Goal: Contribute content: Contribute content

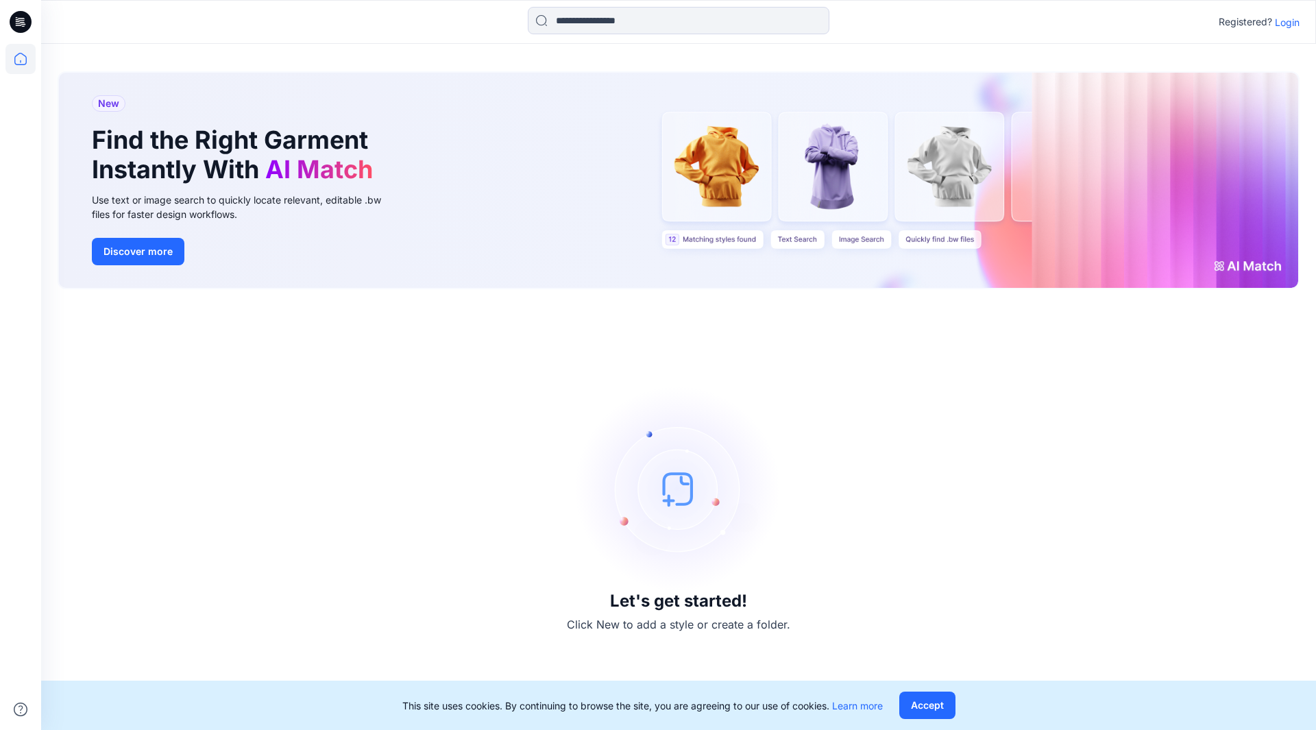
click at [1224, 558] on div "Let's get started! Click New to add a style or create a folder." at bounding box center [679, 510] width 1242 height 408
click at [23, 55] on icon at bounding box center [20, 59] width 12 height 12
click at [696, 35] on div at bounding box center [679, 22] width 302 height 30
click at [775, 16] on input at bounding box center [679, 20] width 302 height 27
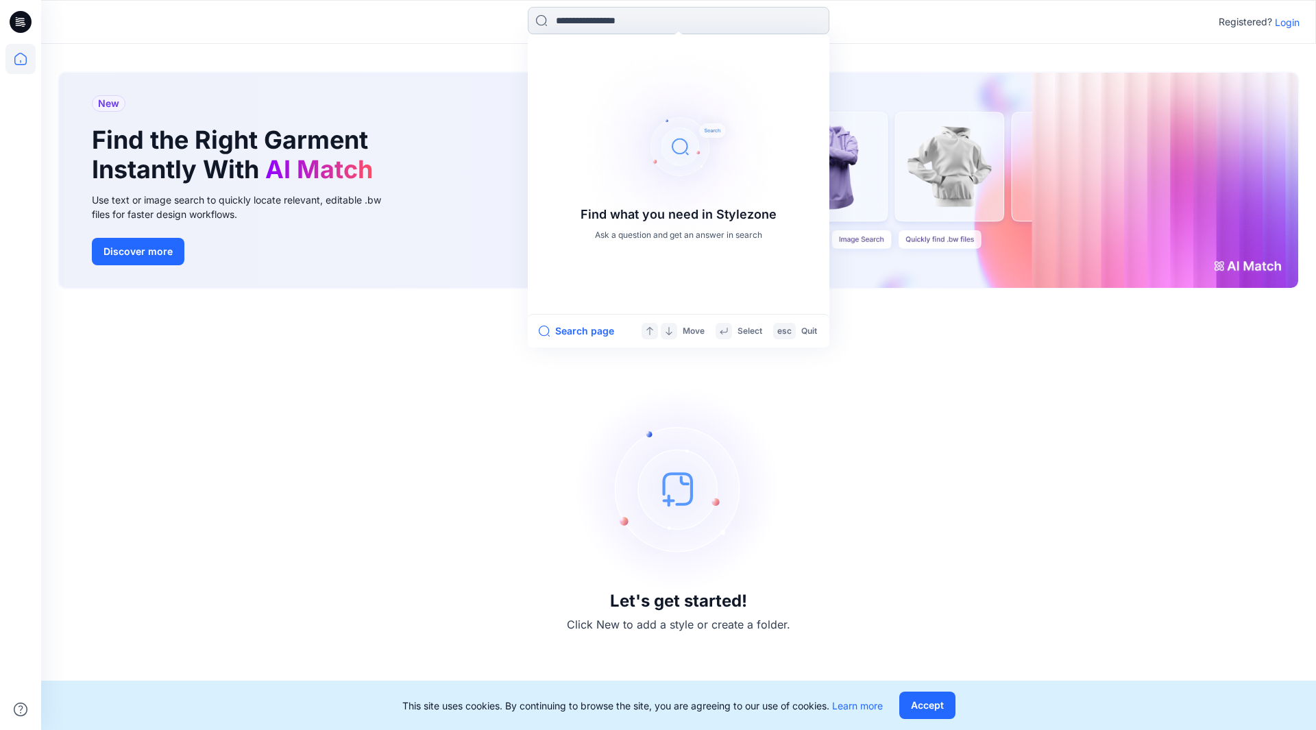
type input "*"
click at [1288, 20] on p "Login" at bounding box center [1287, 22] width 25 height 14
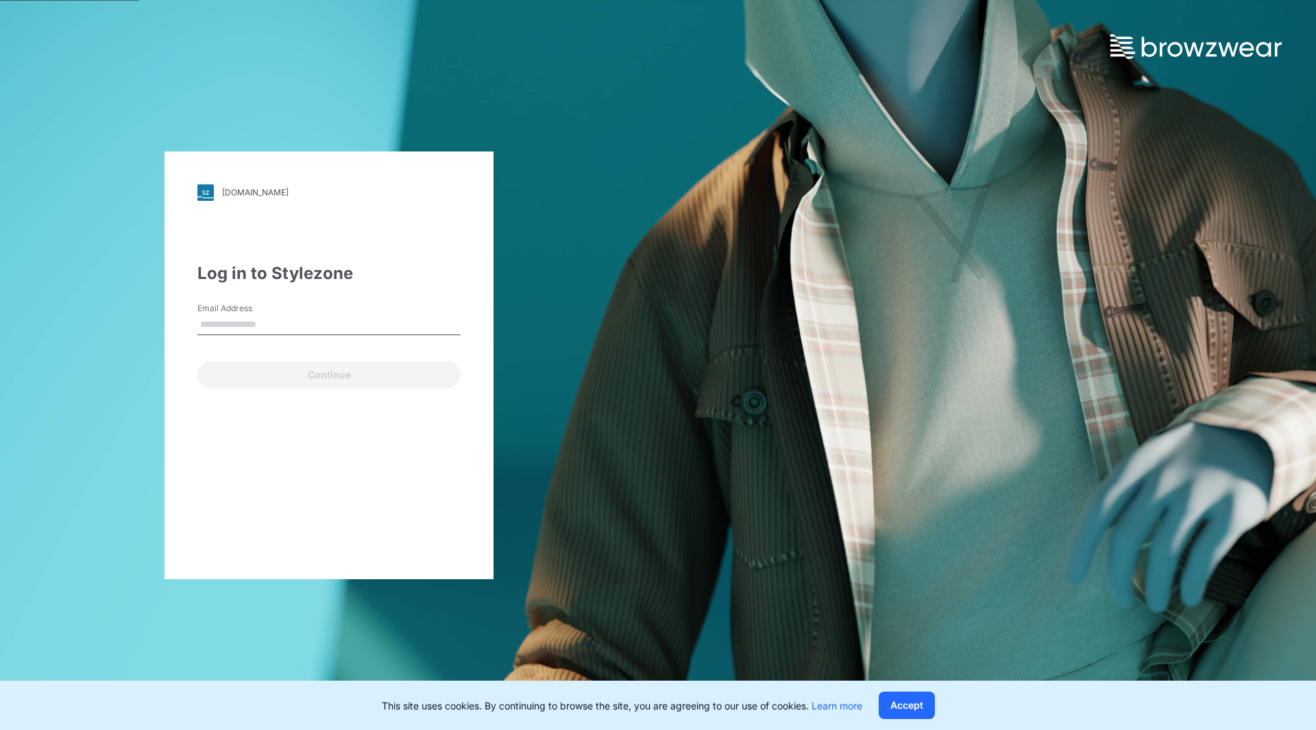
click at [226, 317] on input "Email Address" at bounding box center [328, 325] width 263 height 21
type input "**********"
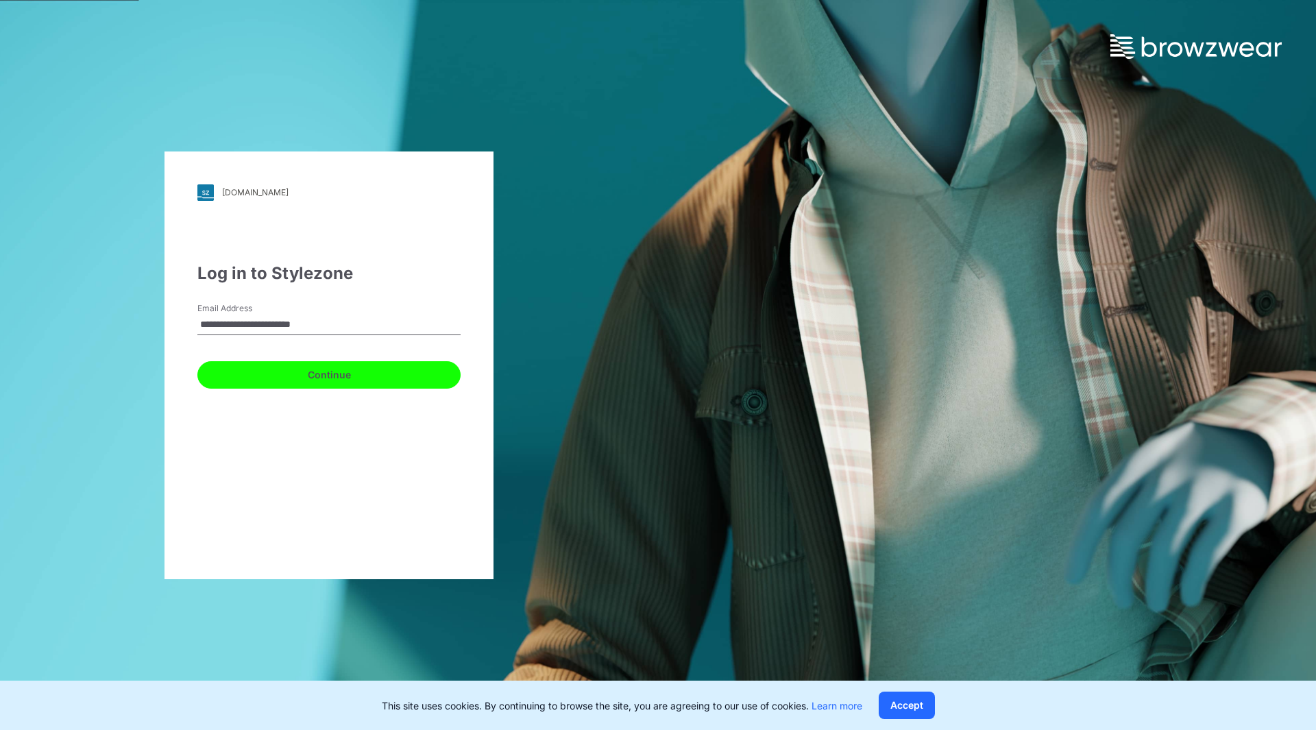
click at [282, 375] on button "Continue" at bounding box center [328, 374] width 263 height 27
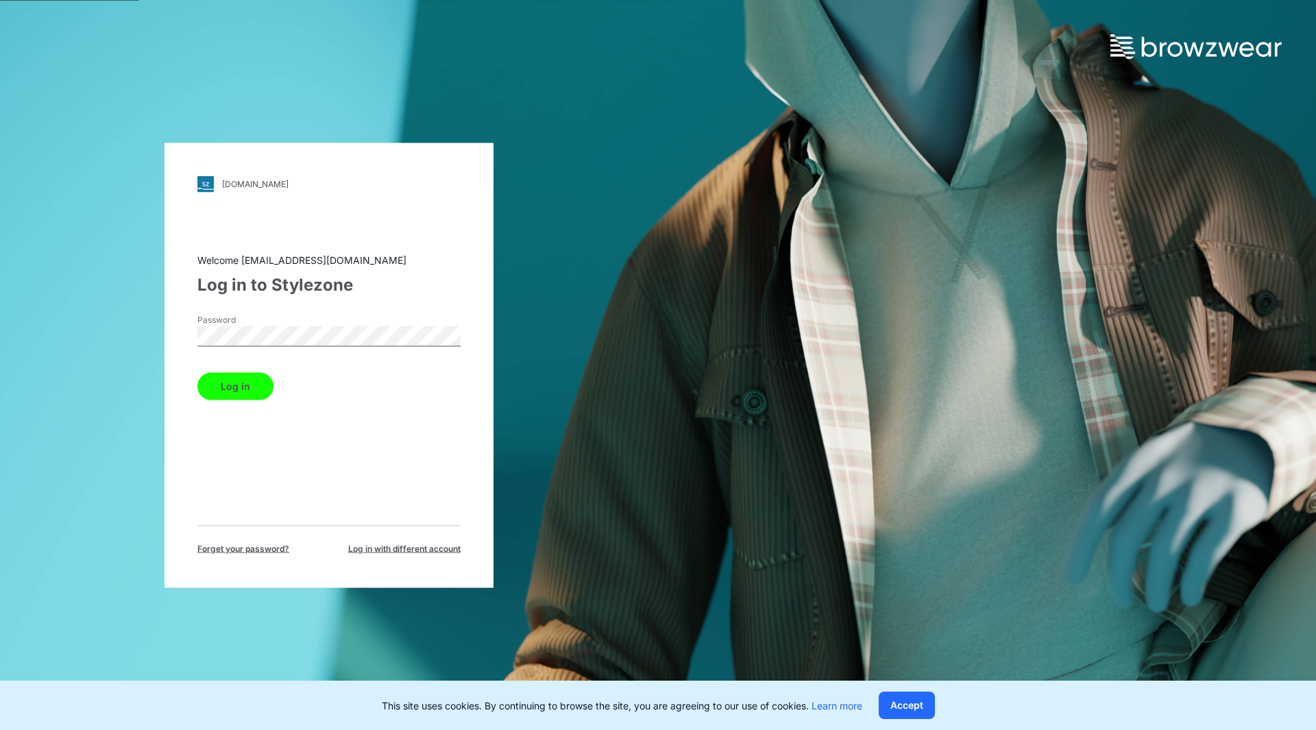
click at [206, 383] on button "Log in" at bounding box center [235, 385] width 76 height 27
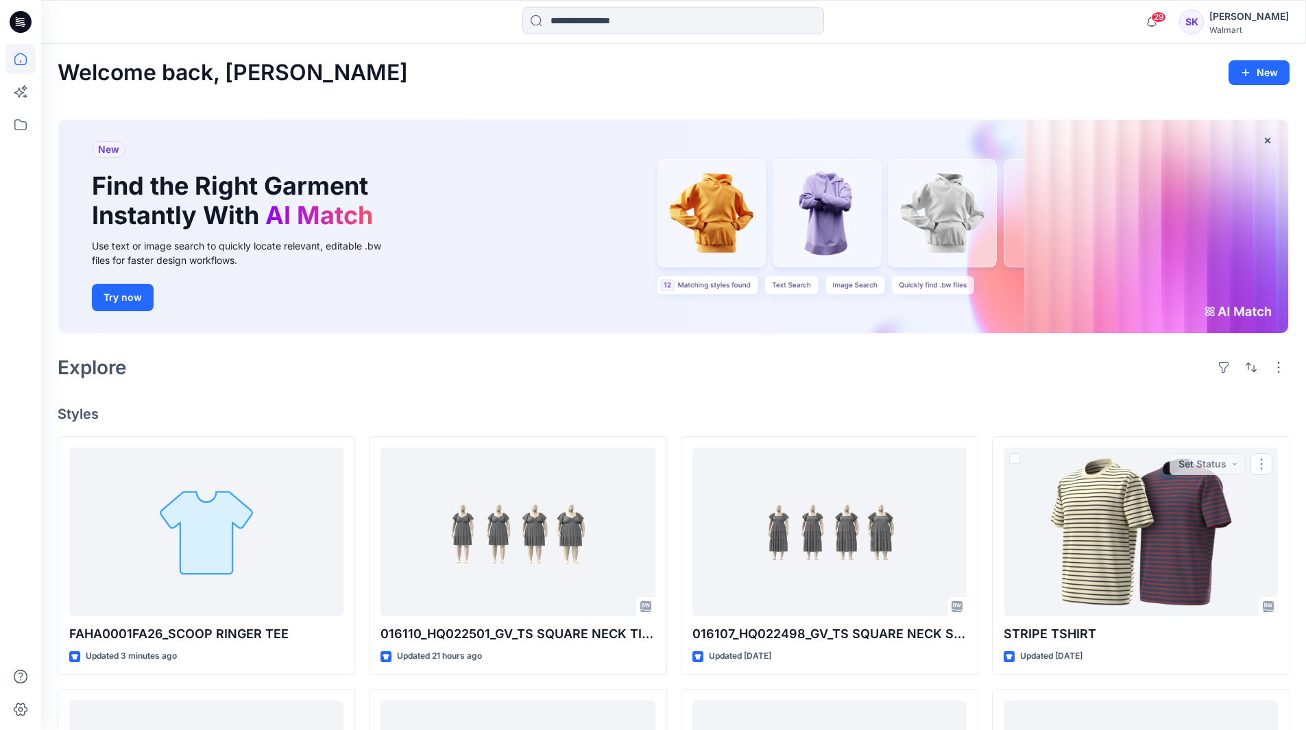
click at [982, 364] on div "Explore" at bounding box center [674, 367] width 1232 height 33
click at [622, 25] on input at bounding box center [673, 20] width 302 height 27
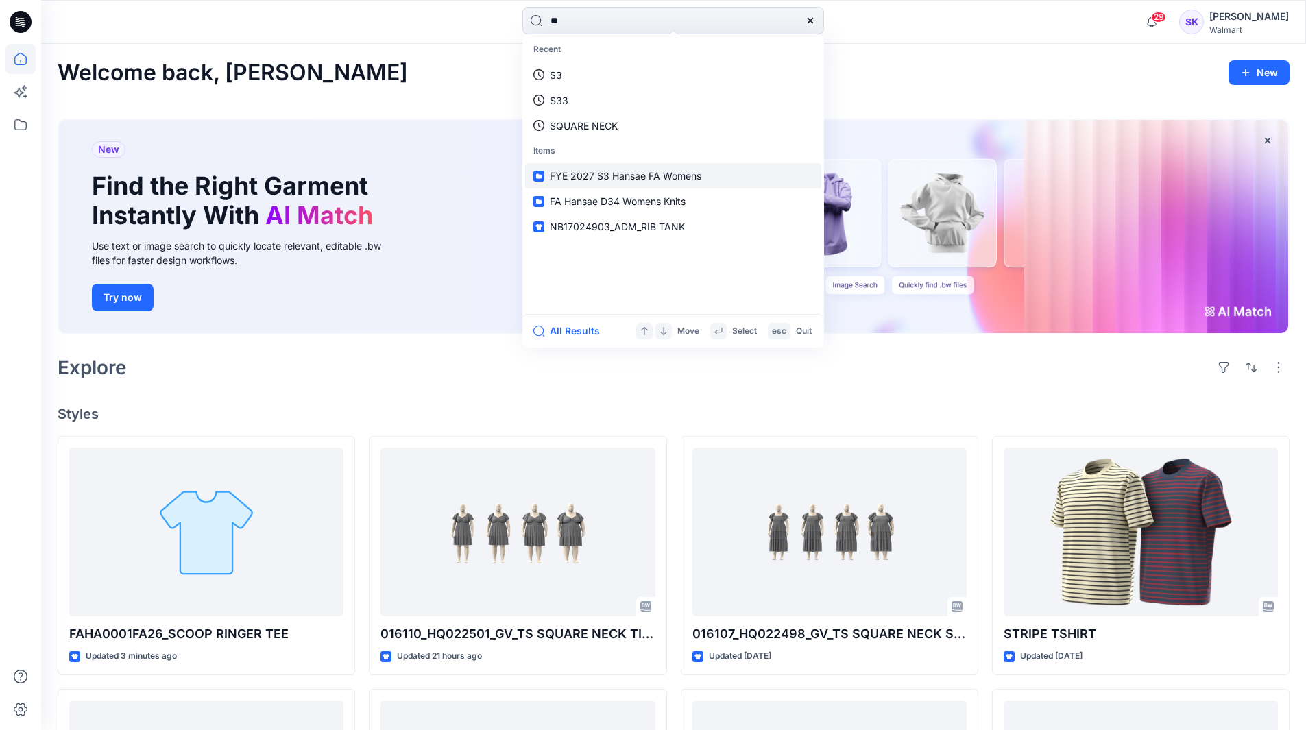
type input "**"
click at [643, 179] on span "FYE 2027 S3 Hansae FA Womens" at bounding box center [625, 176] width 151 height 12
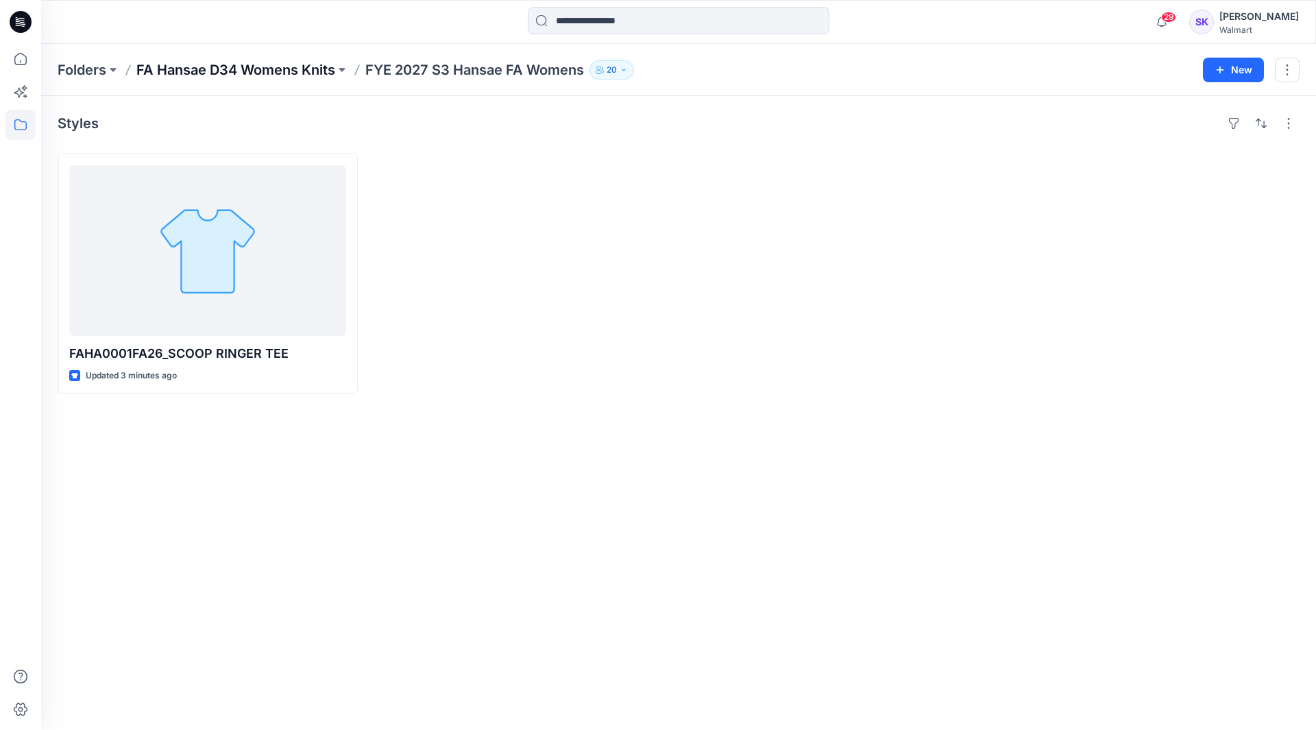
click at [285, 68] on p "FA Hansae D34 Womens Knits" at bounding box center [235, 69] width 199 height 19
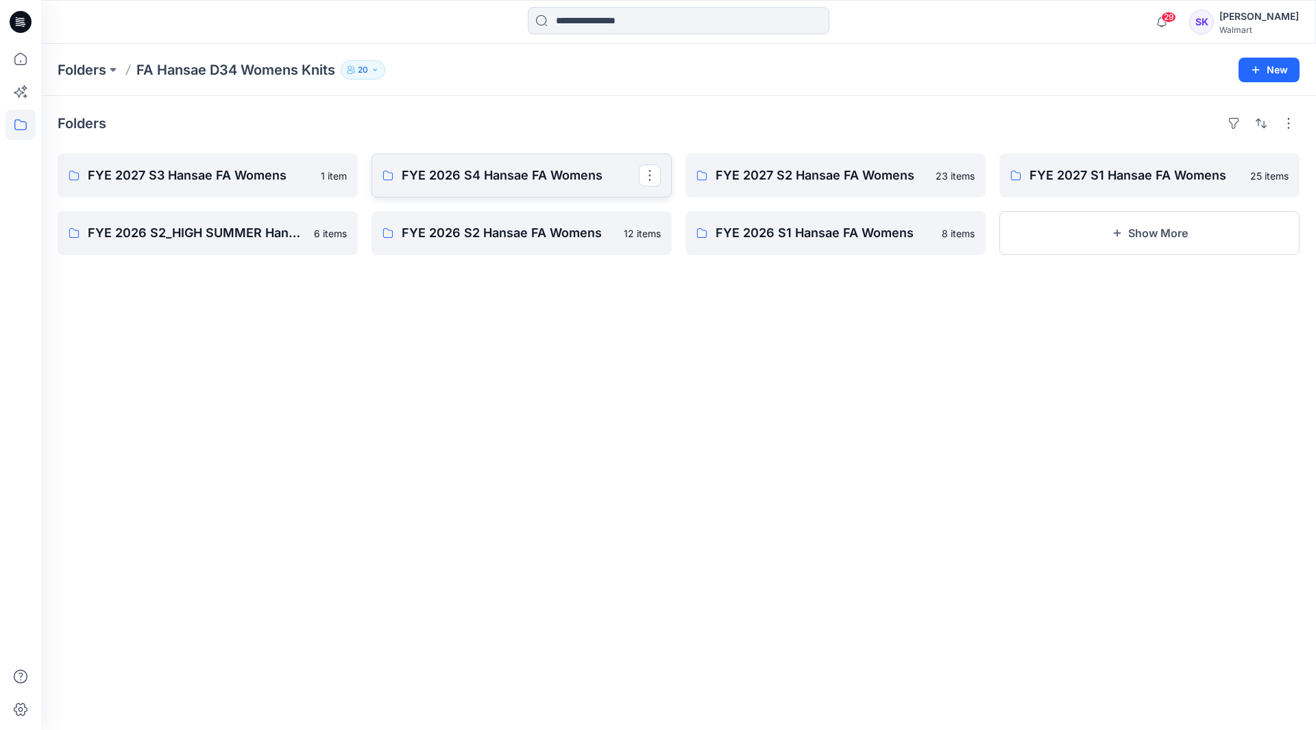
click at [532, 186] on link "FYE 2026 S4 Hansae FA Womens" at bounding box center [522, 176] width 300 height 44
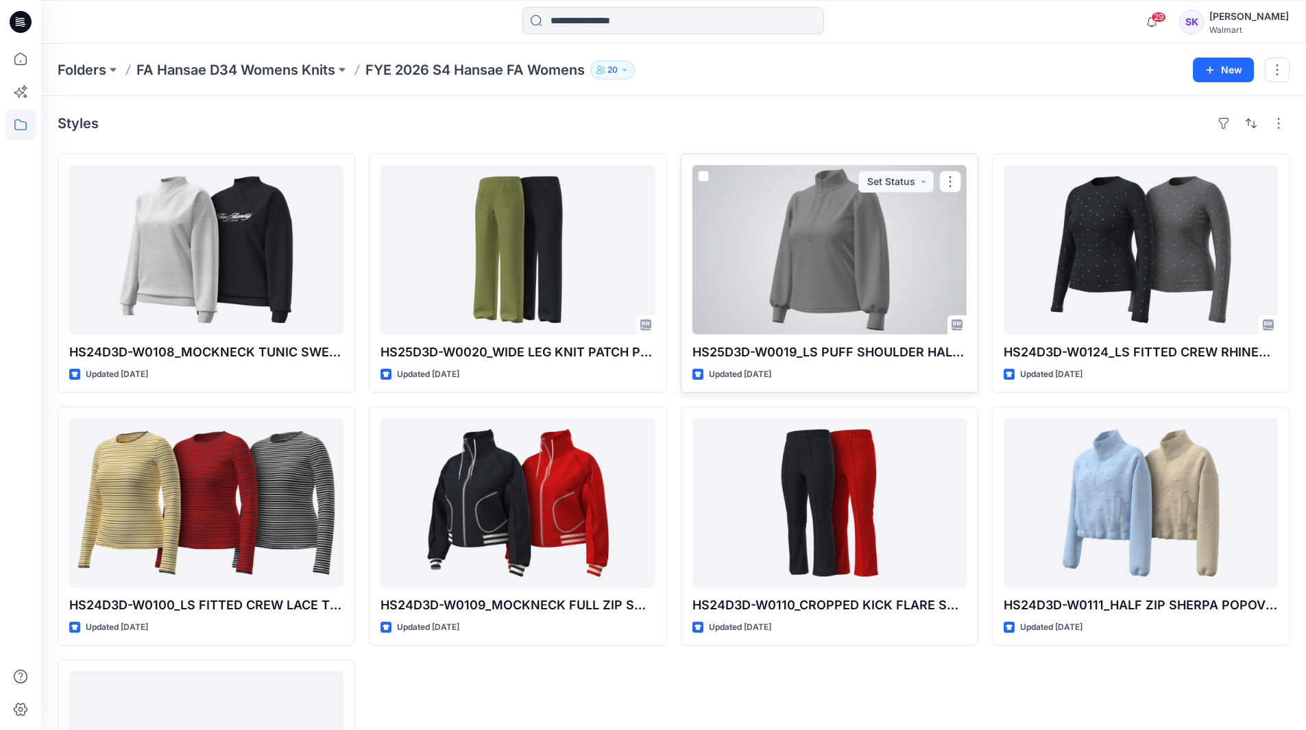
click at [801, 252] on div at bounding box center [829, 249] width 274 height 169
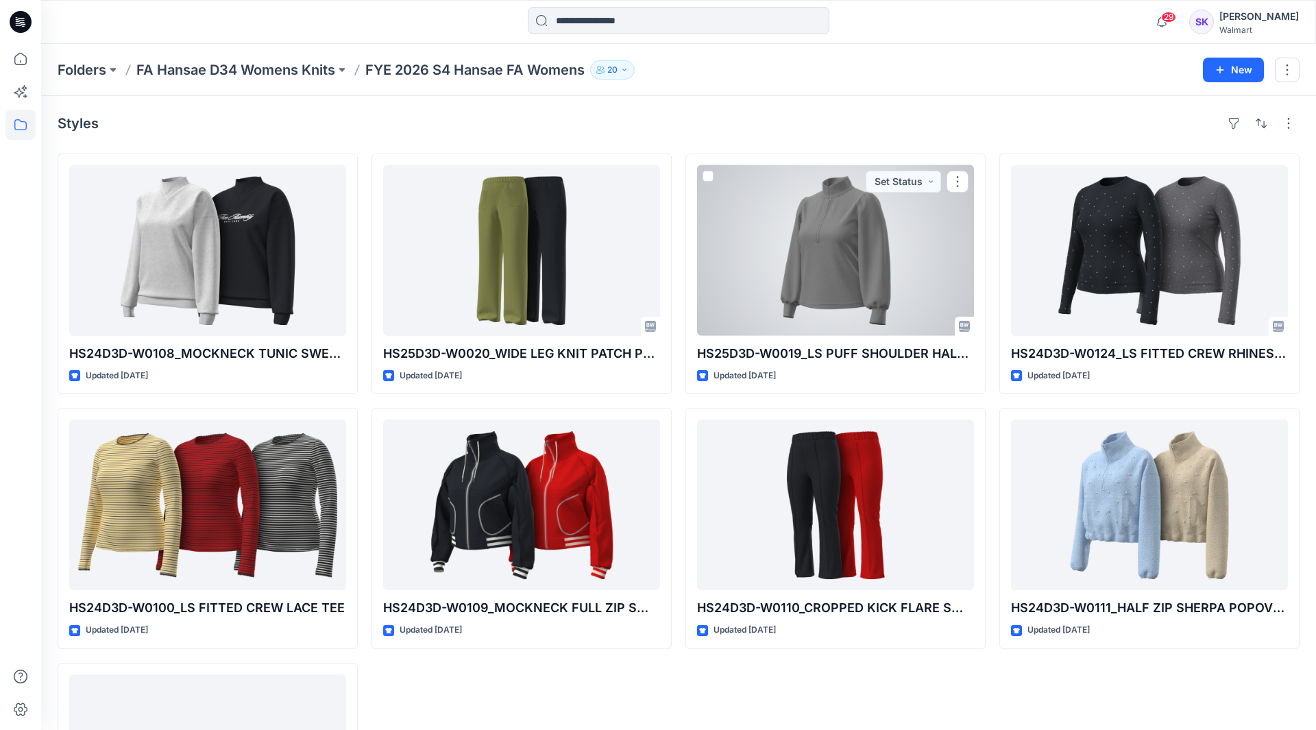
click at [800, 252] on div "Folders FA Hansae D34 Womens Knits FYE 2026 S4 Hansae FA Womens 20 New Styles H…" at bounding box center [678, 482] width 1275 height 876
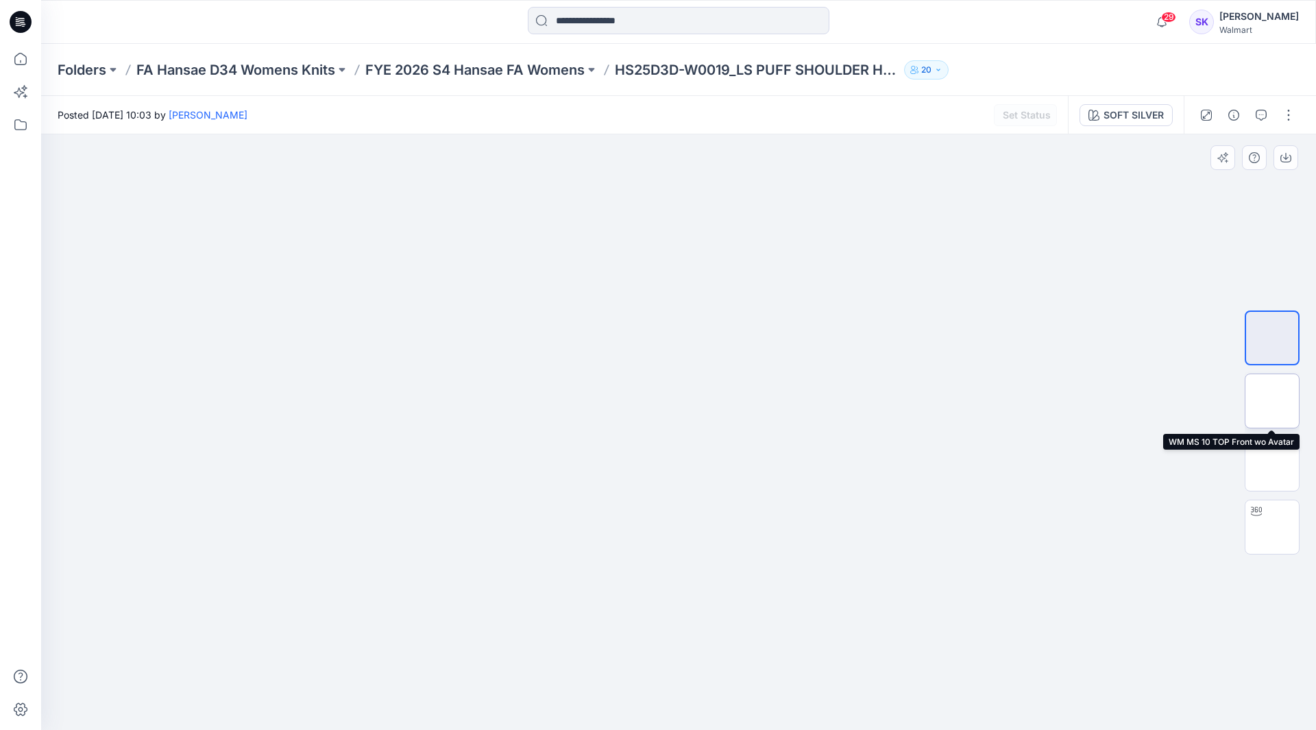
click at [1272, 401] on img at bounding box center [1272, 401] width 0 height 0
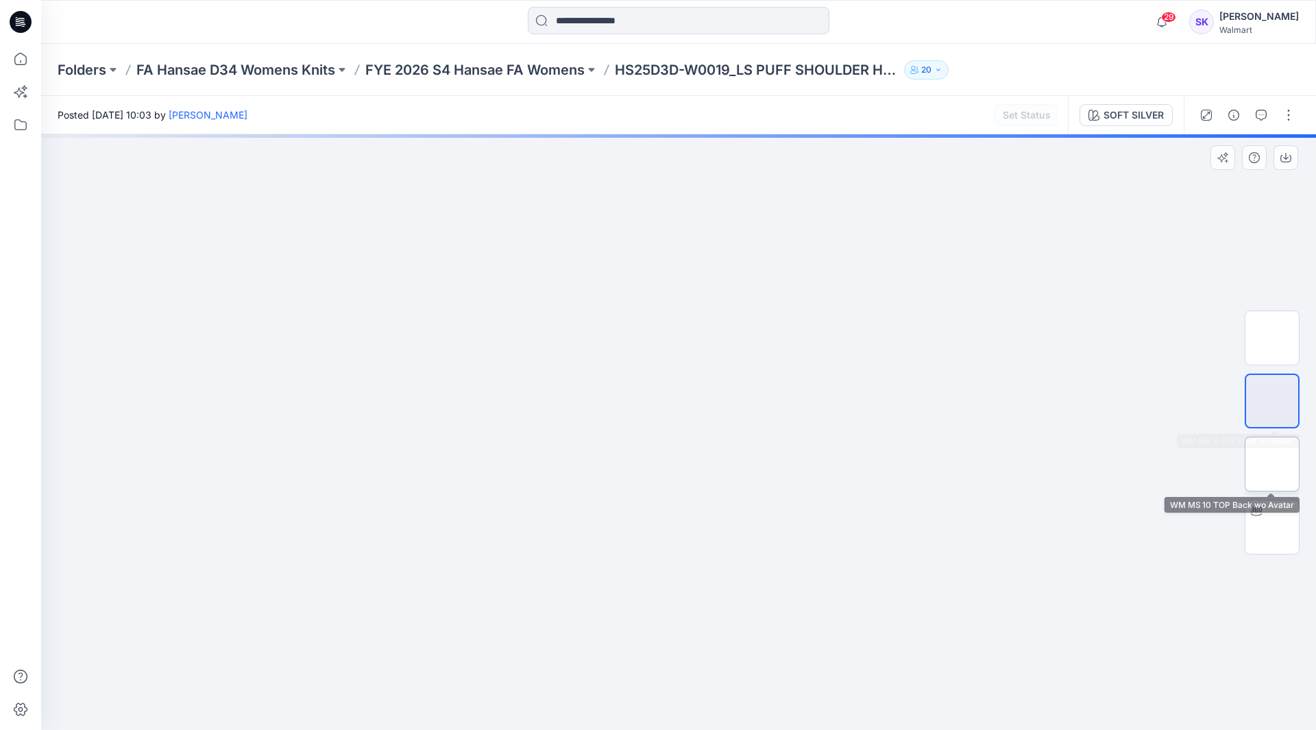
click at [1272, 464] on img at bounding box center [1272, 464] width 0 height 0
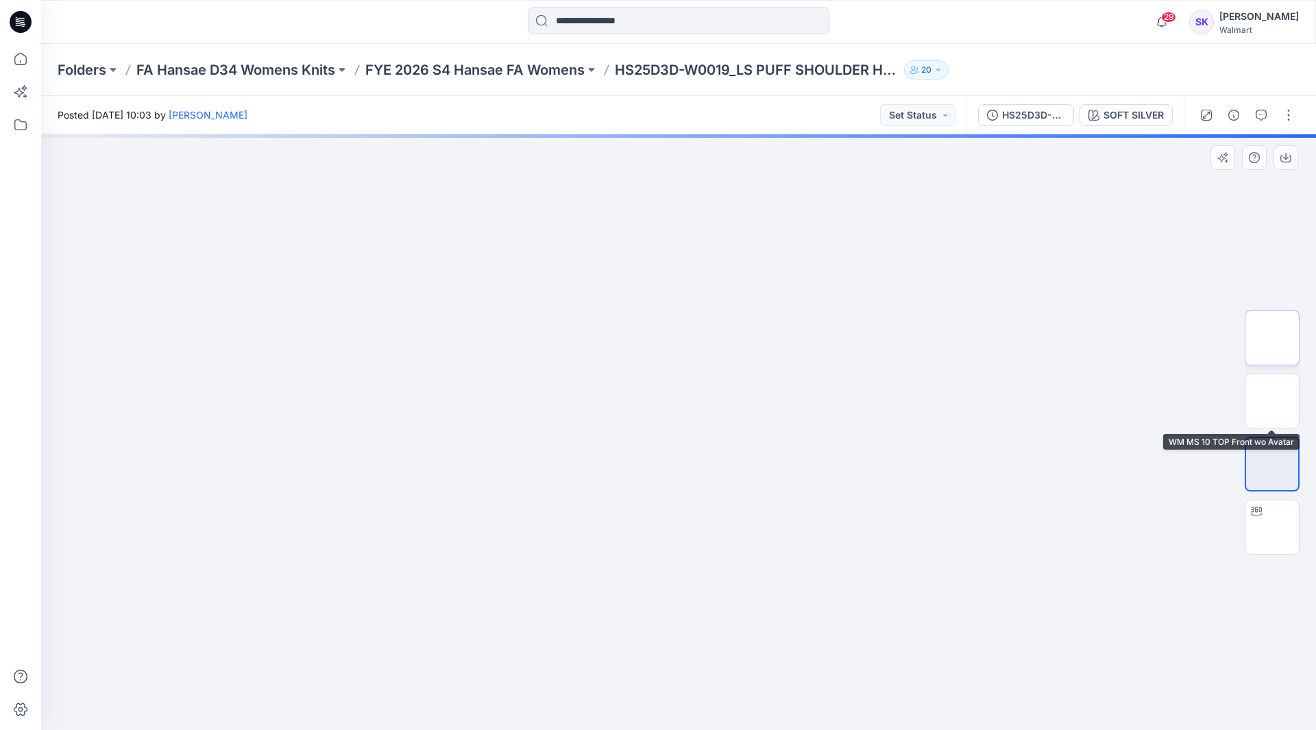
click at [1272, 338] on img at bounding box center [1272, 338] width 0 height 0
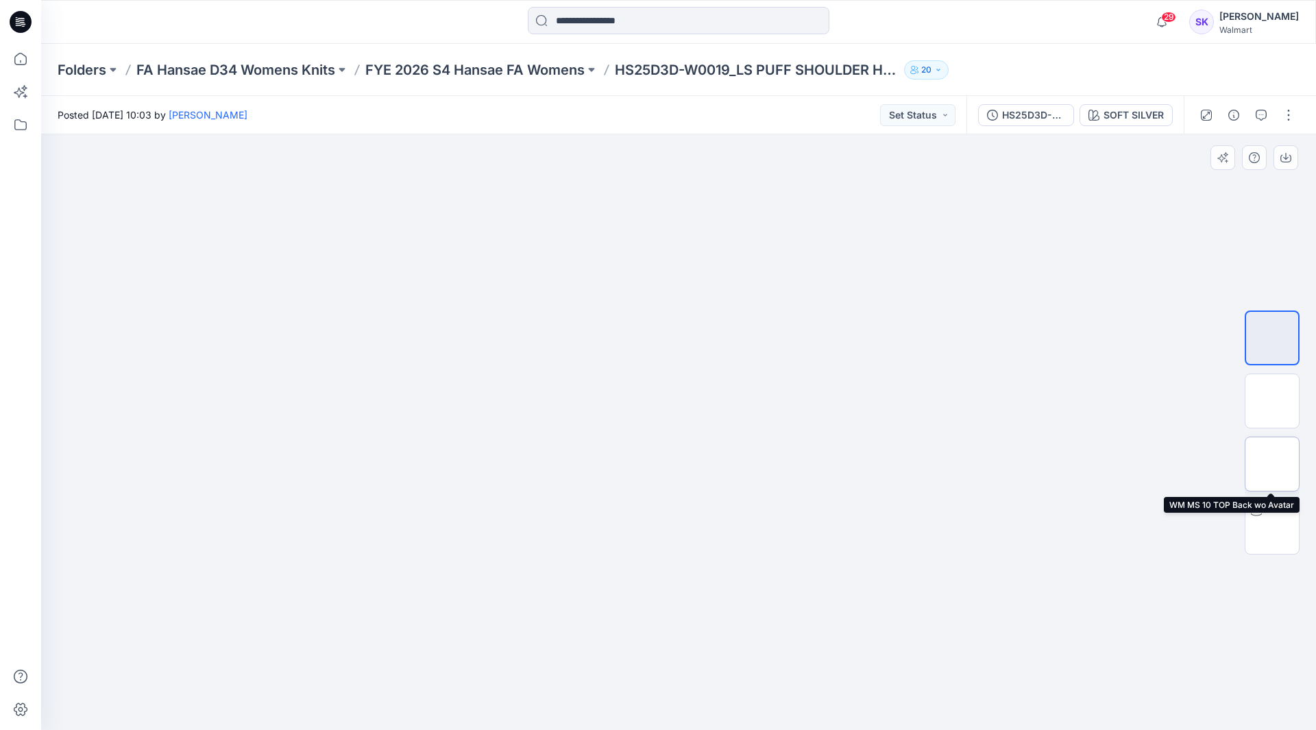
click at [1272, 464] on img at bounding box center [1272, 464] width 0 height 0
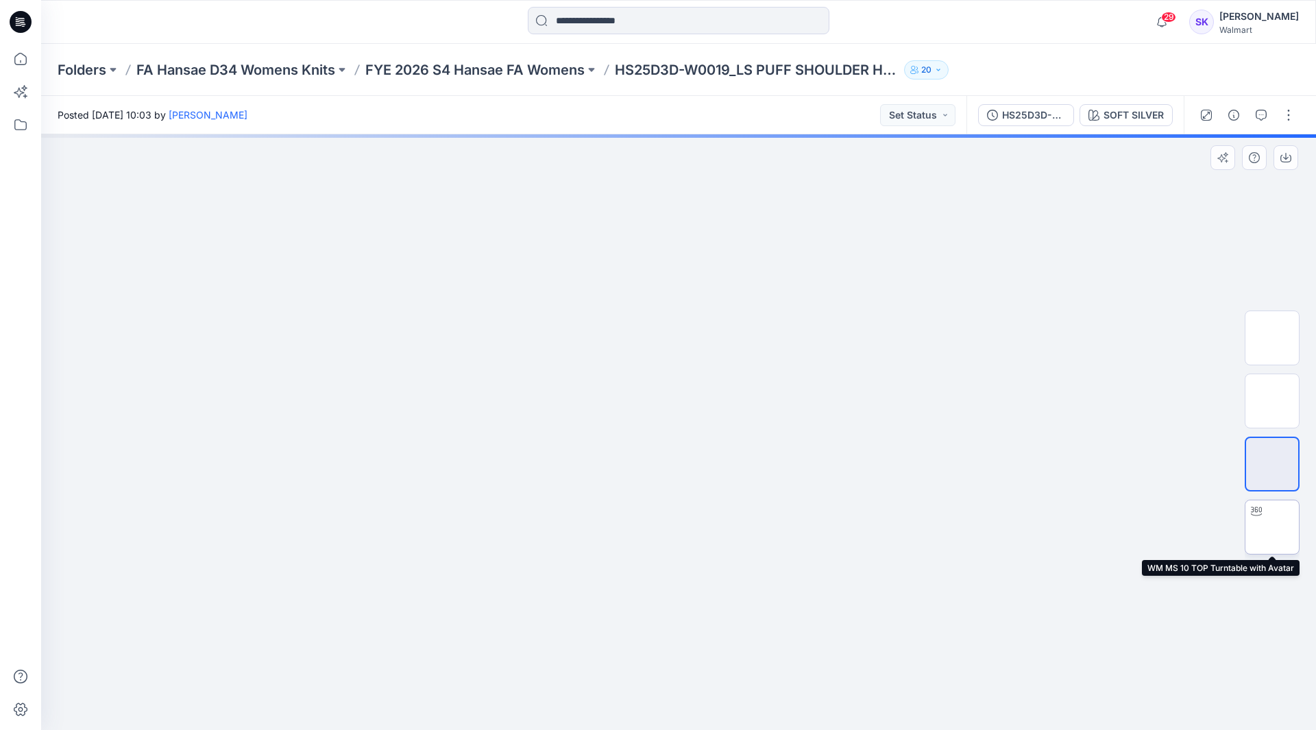
click at [1272, 527] on img at bounding box center [1272, 527] width 0 height 0
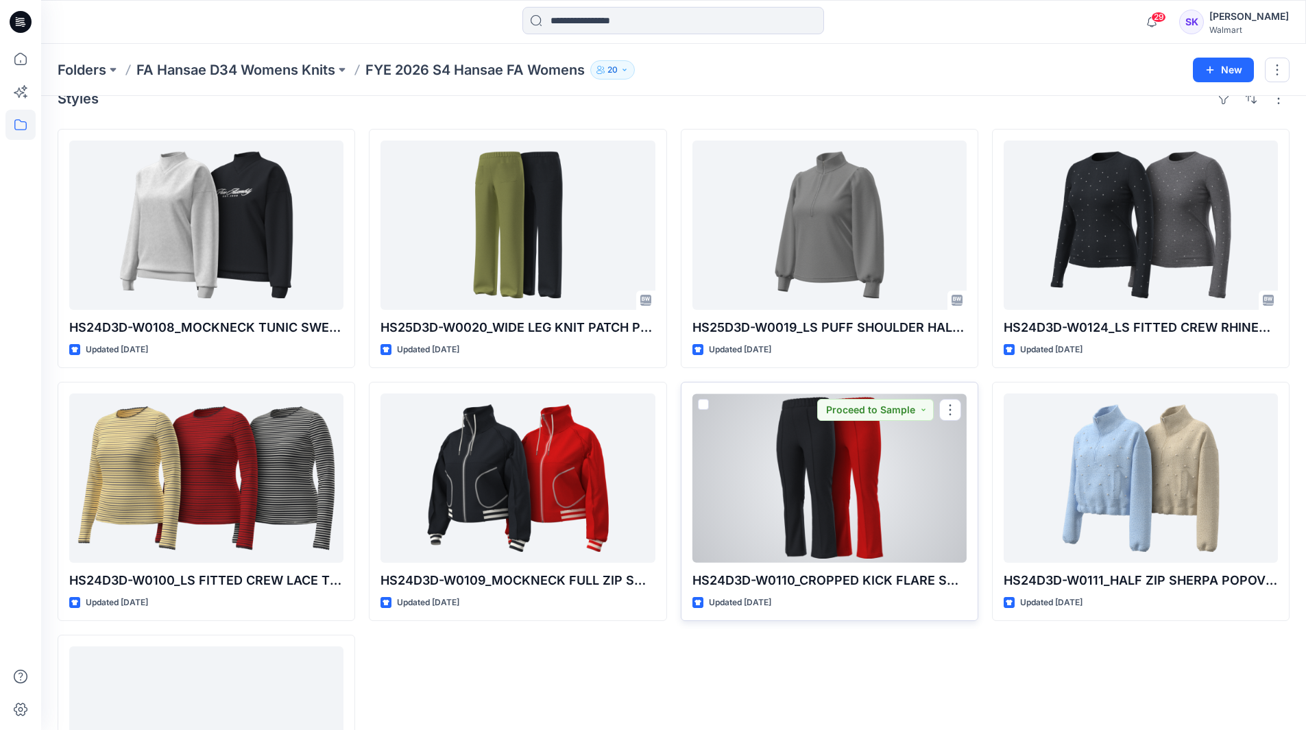
scroll to position [69, 0]
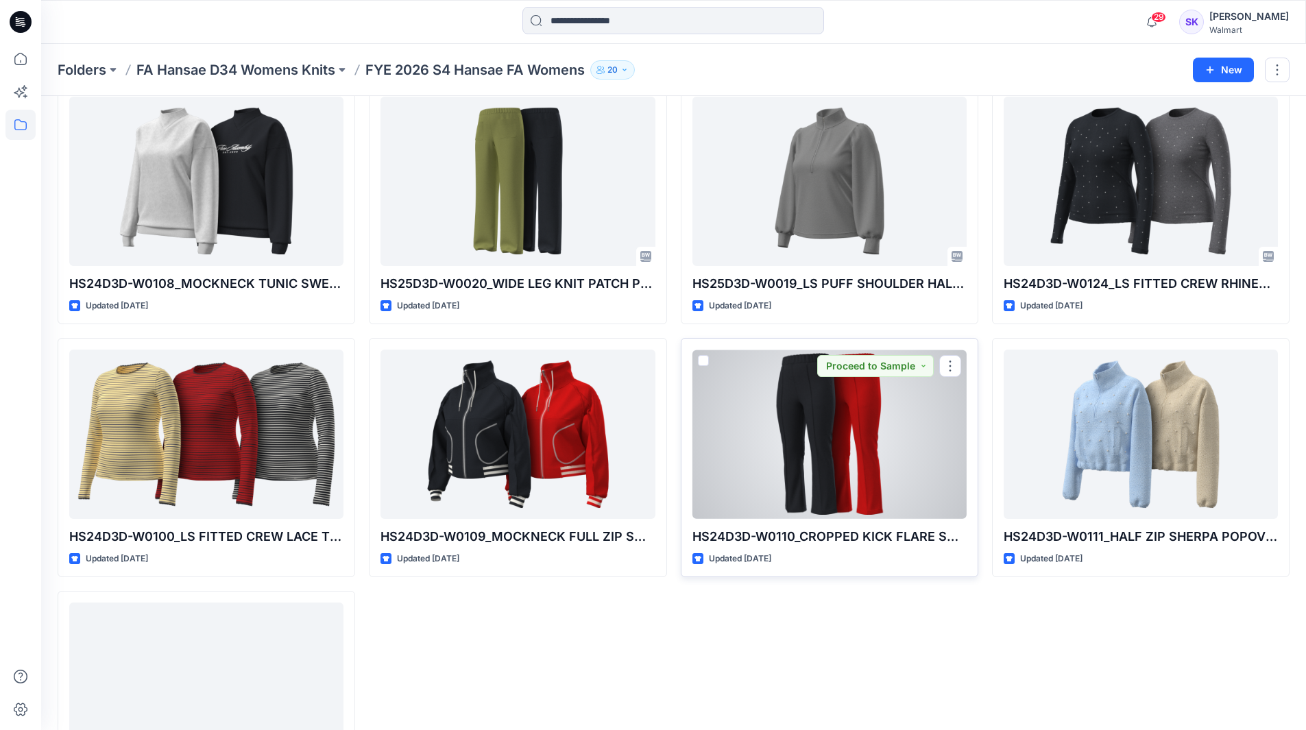
click at [799, 513] on div at bounding box center [829, 434] width 274 height 169
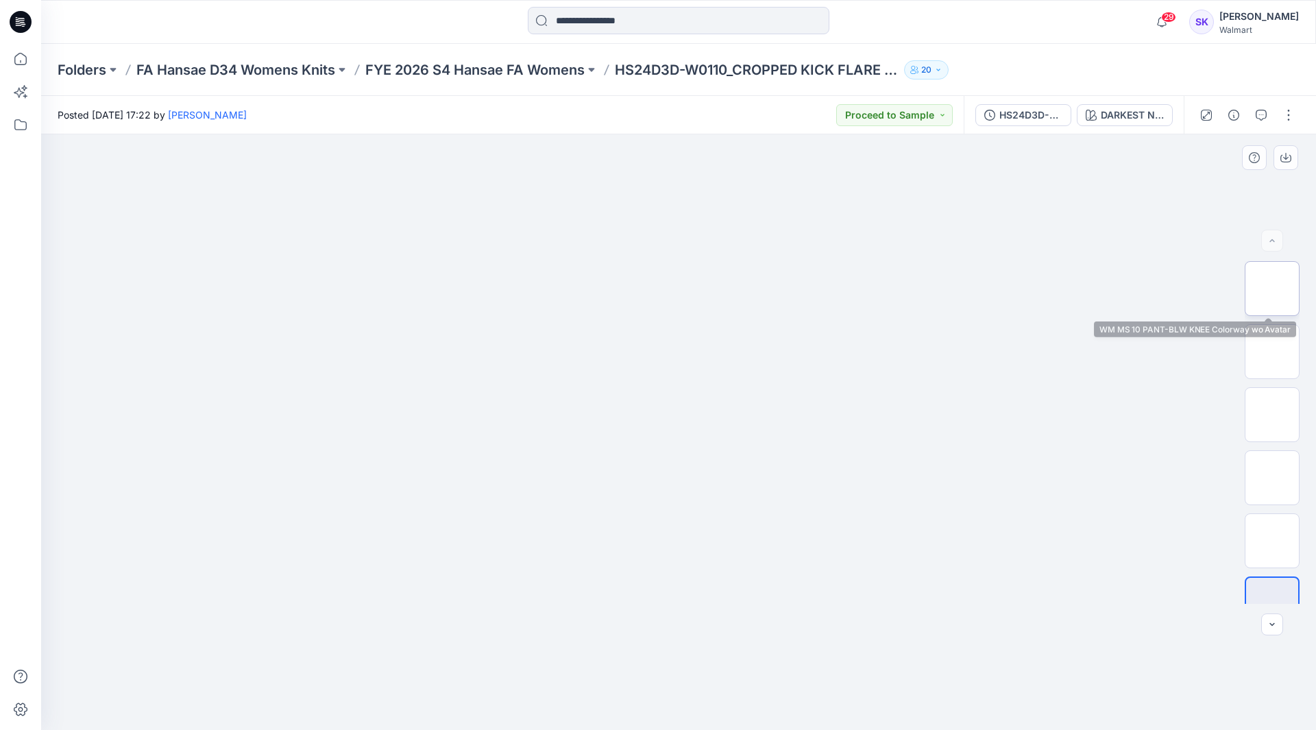
click at [1267, 291] on img at bounding box center [1271, 288] width 53 height 53
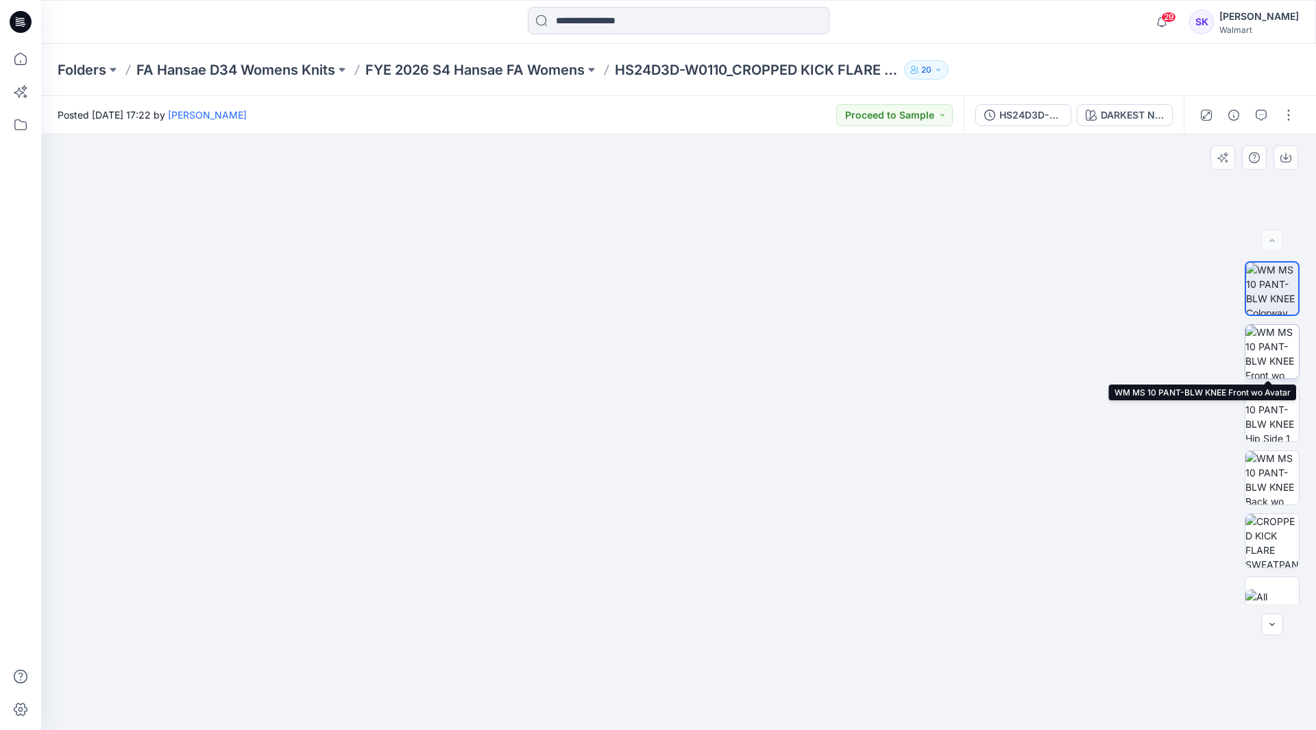
click at [1269, 335] on img at bounding box center [1271, 351] width 53 height 53
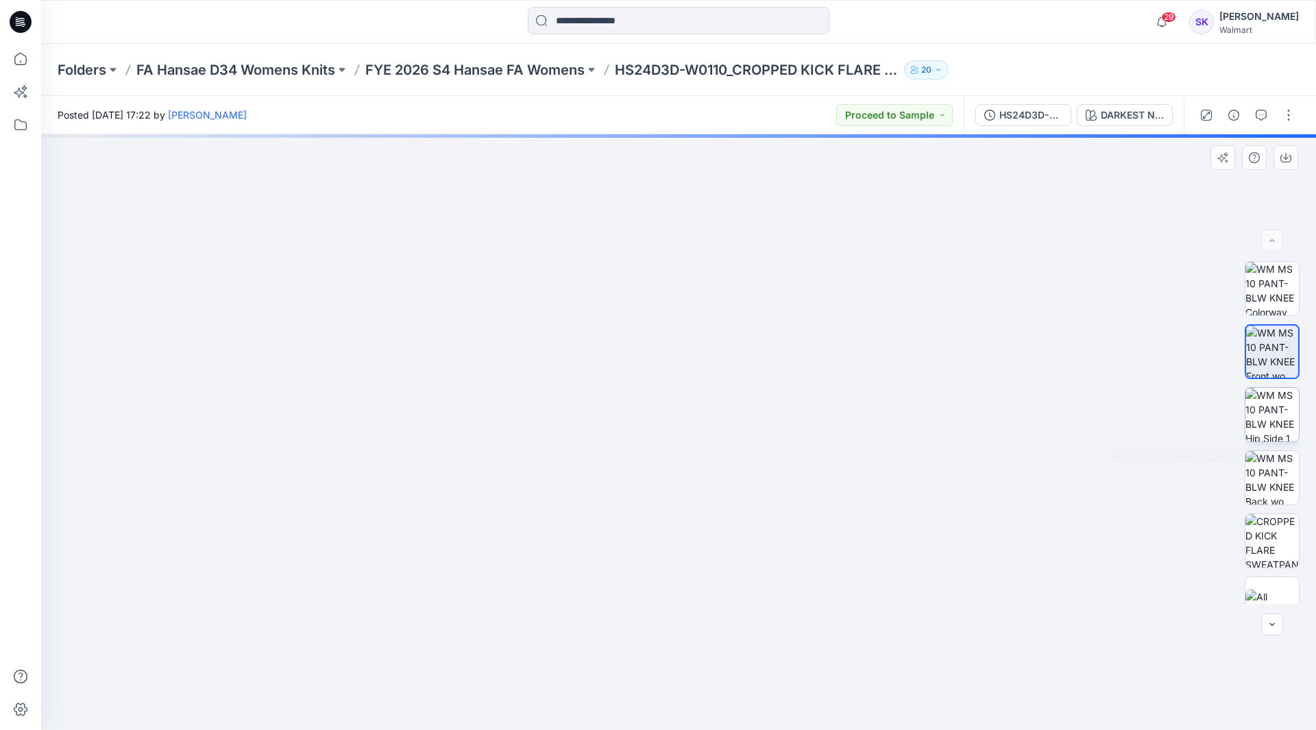
click at [1269, 406] on img at bounding box center [1271, 414] width 53 height 53
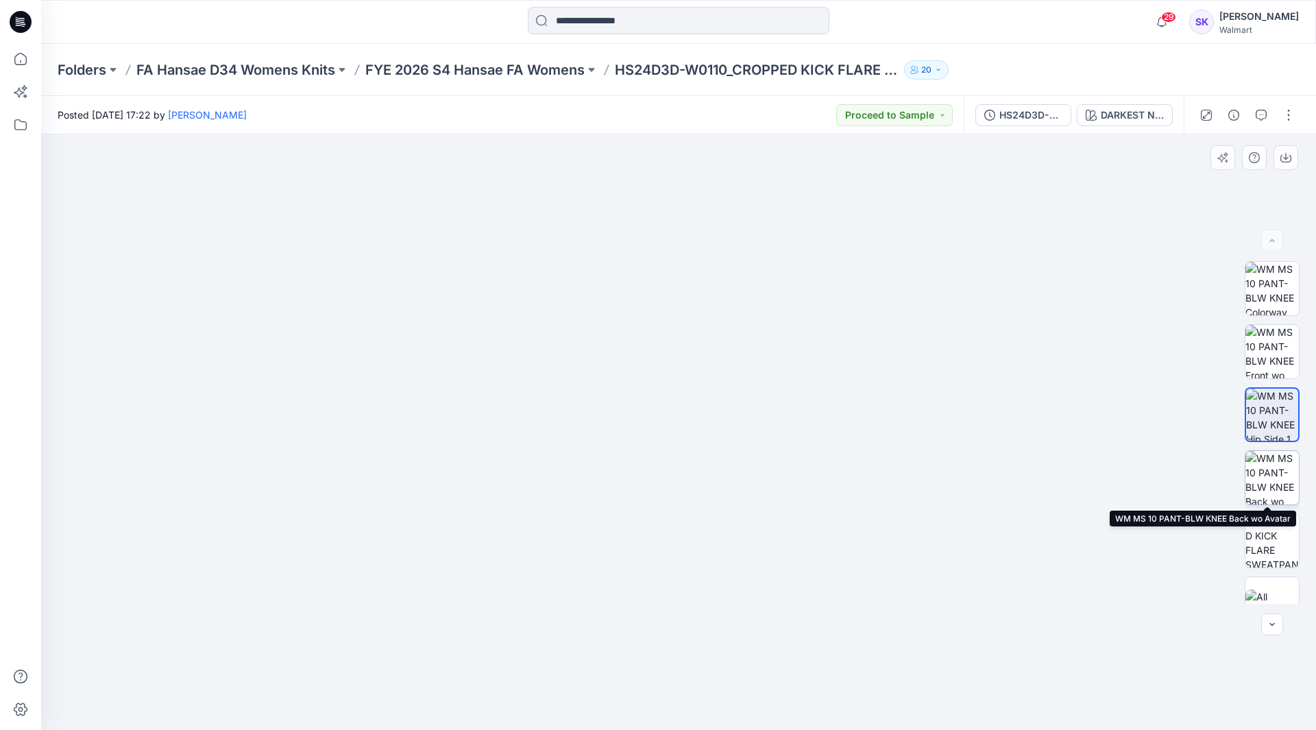
click at [1268, 480] on img at bounding box center [1271, 477] width 53 height 53
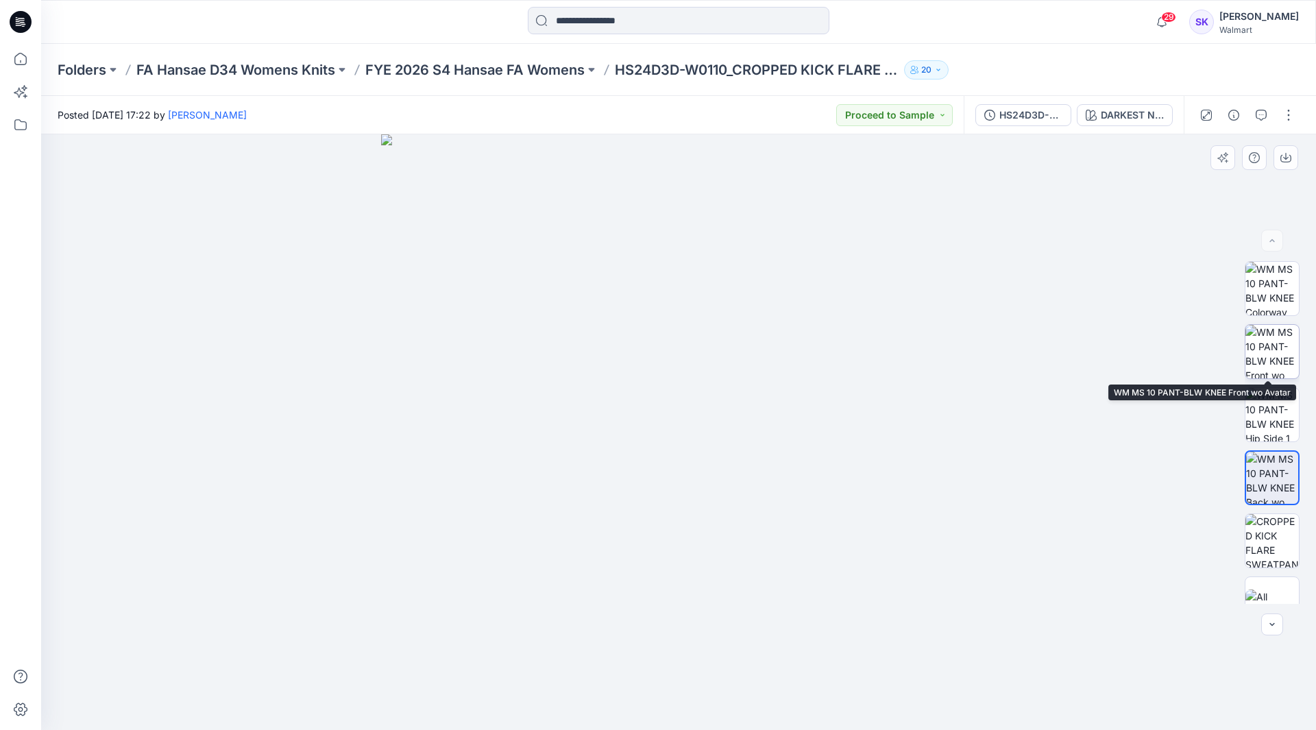
click at [1276, 343] on img at bounding box center [1271, 351] width 53 height 53
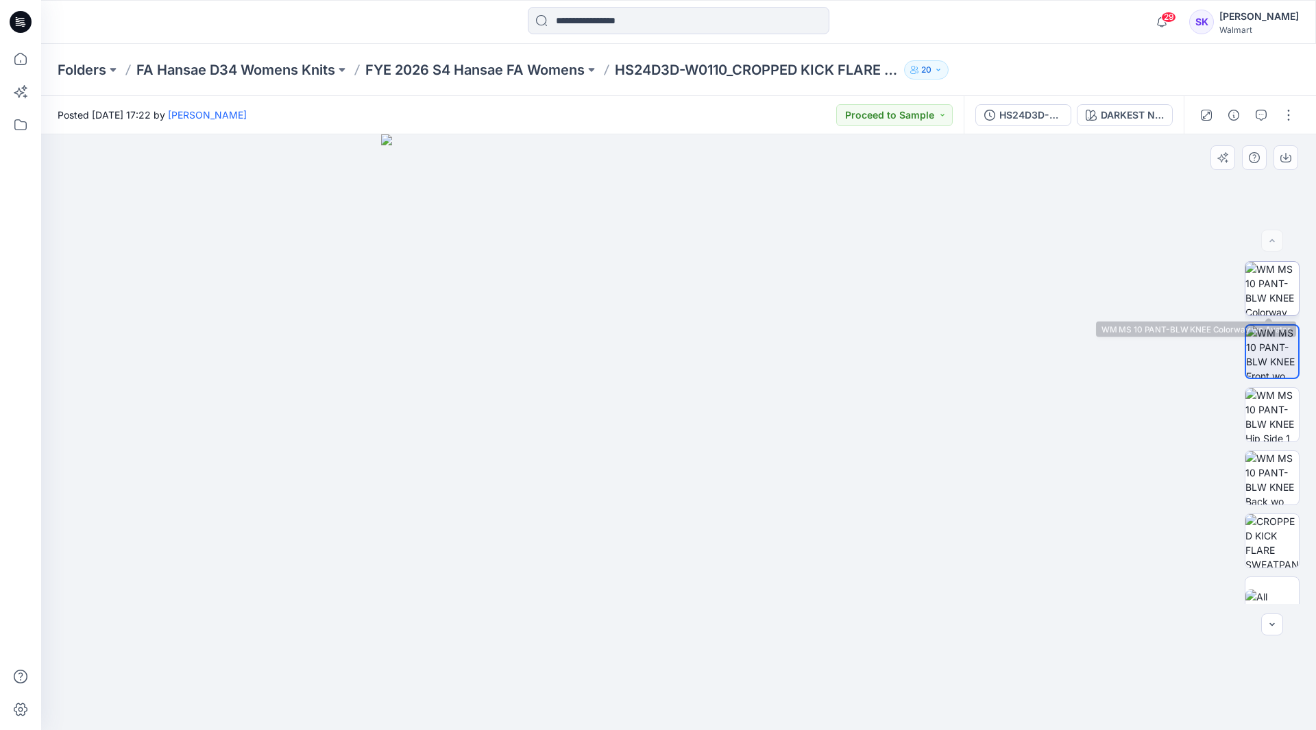
click at [1280, 274] on img at bounding box center [1271, 288] width 53 height 53
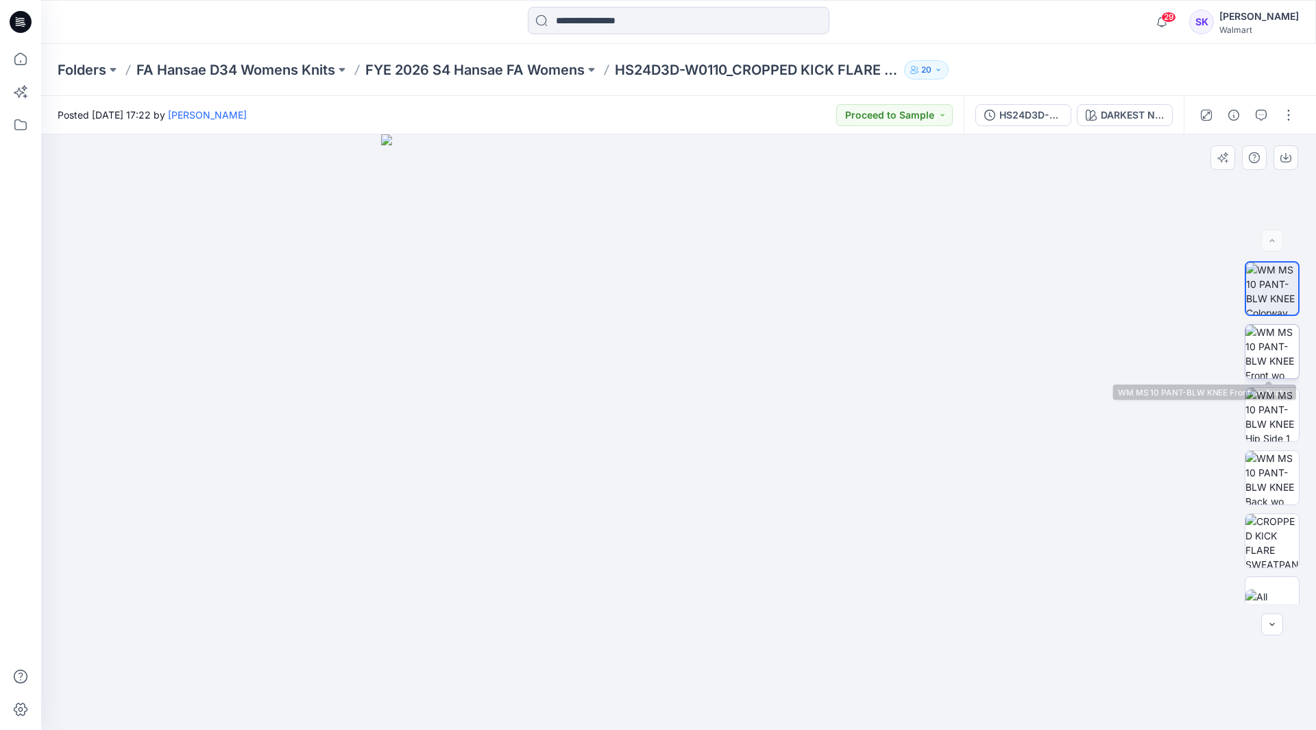
click at [1278, 357] on img at bounding box center [1271, 351] width 53 height 53
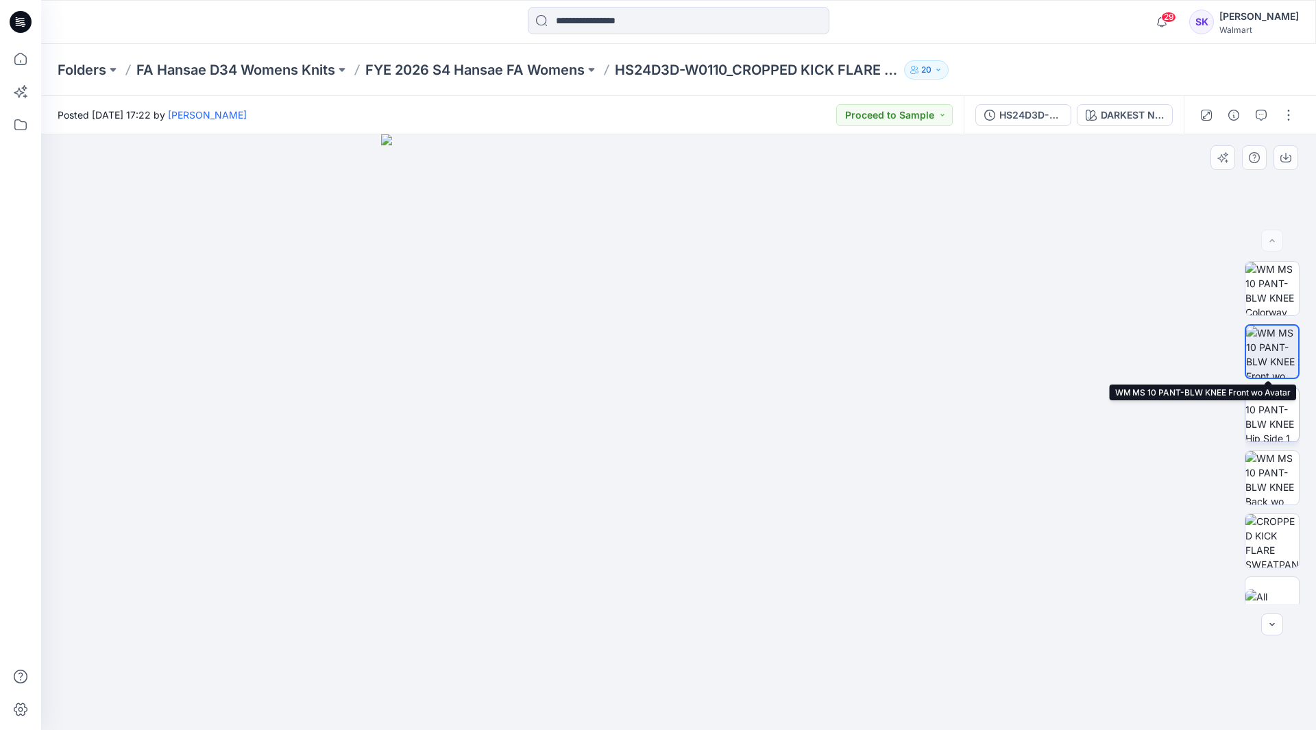
click at [1272, 412] on img at bounding box center [1271, 414] width 53 height 53
click at [1268, 454] on img at bounding box center [1271, 477] width 53 height 53
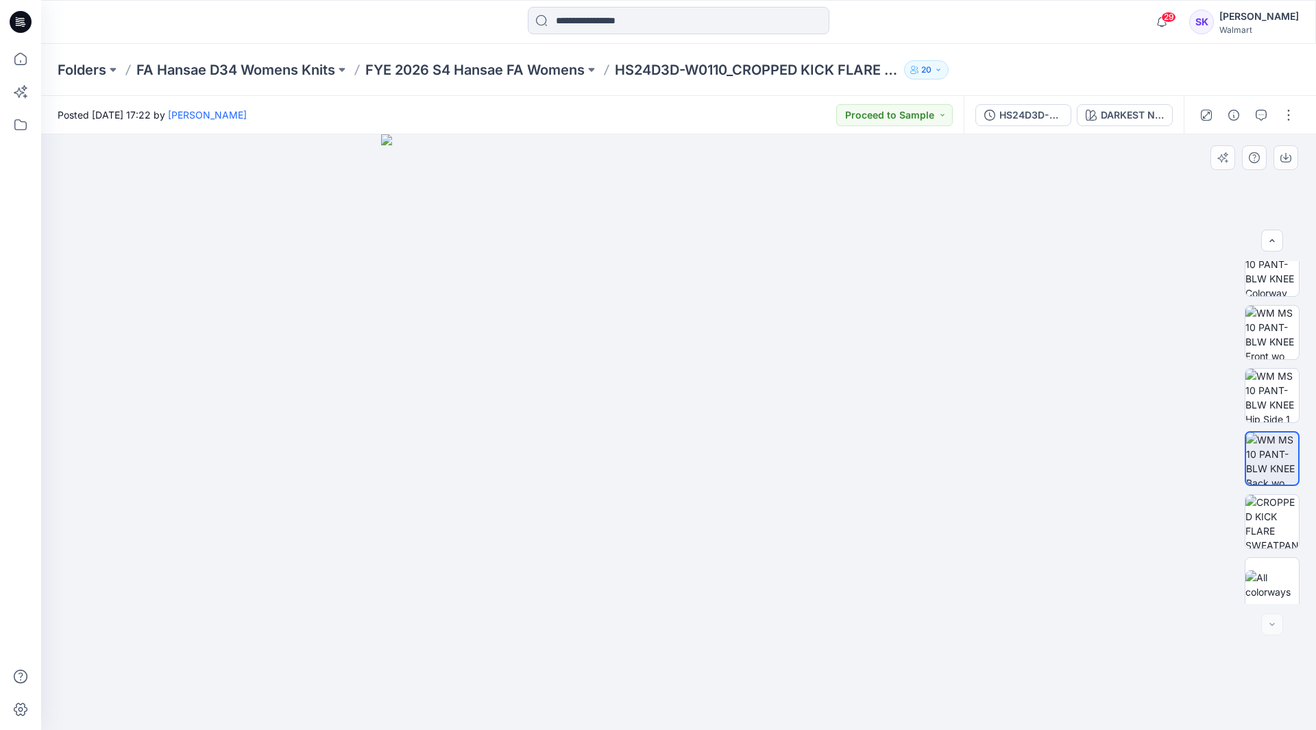
scroll to position [27, 0]
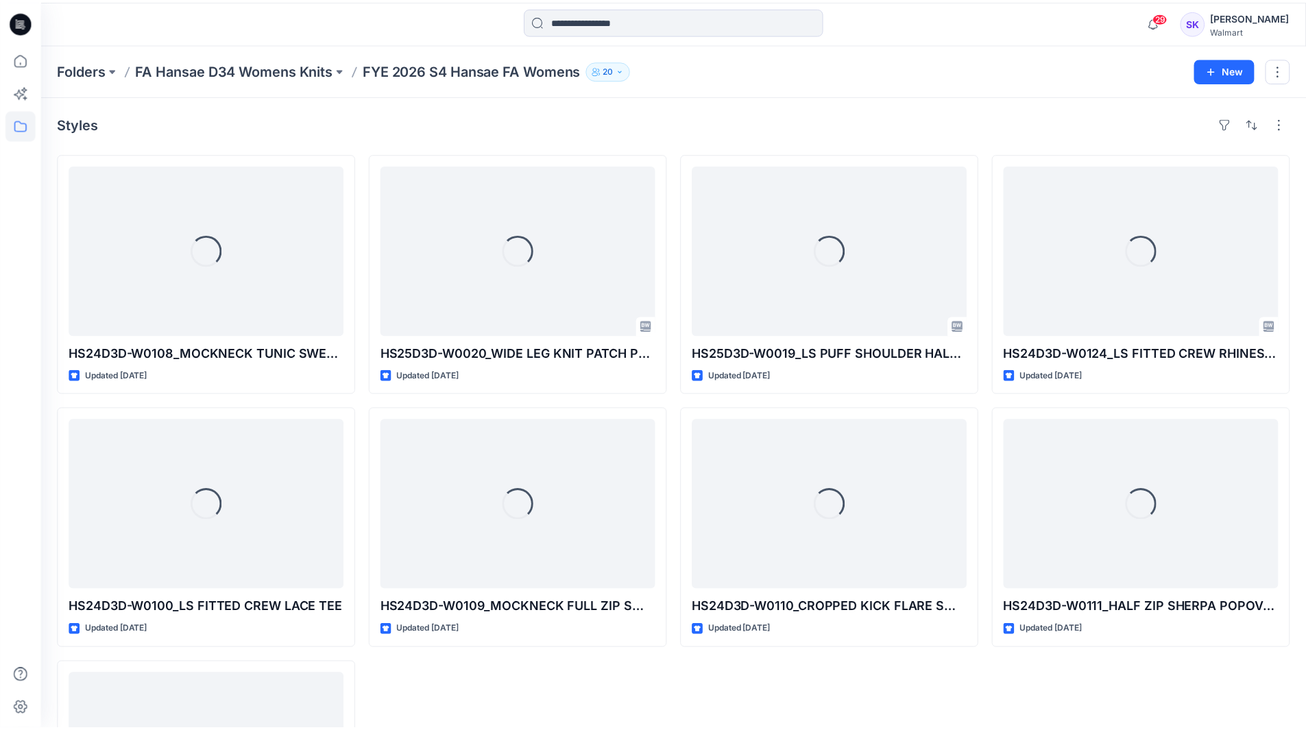
scroll to position [69, 0]
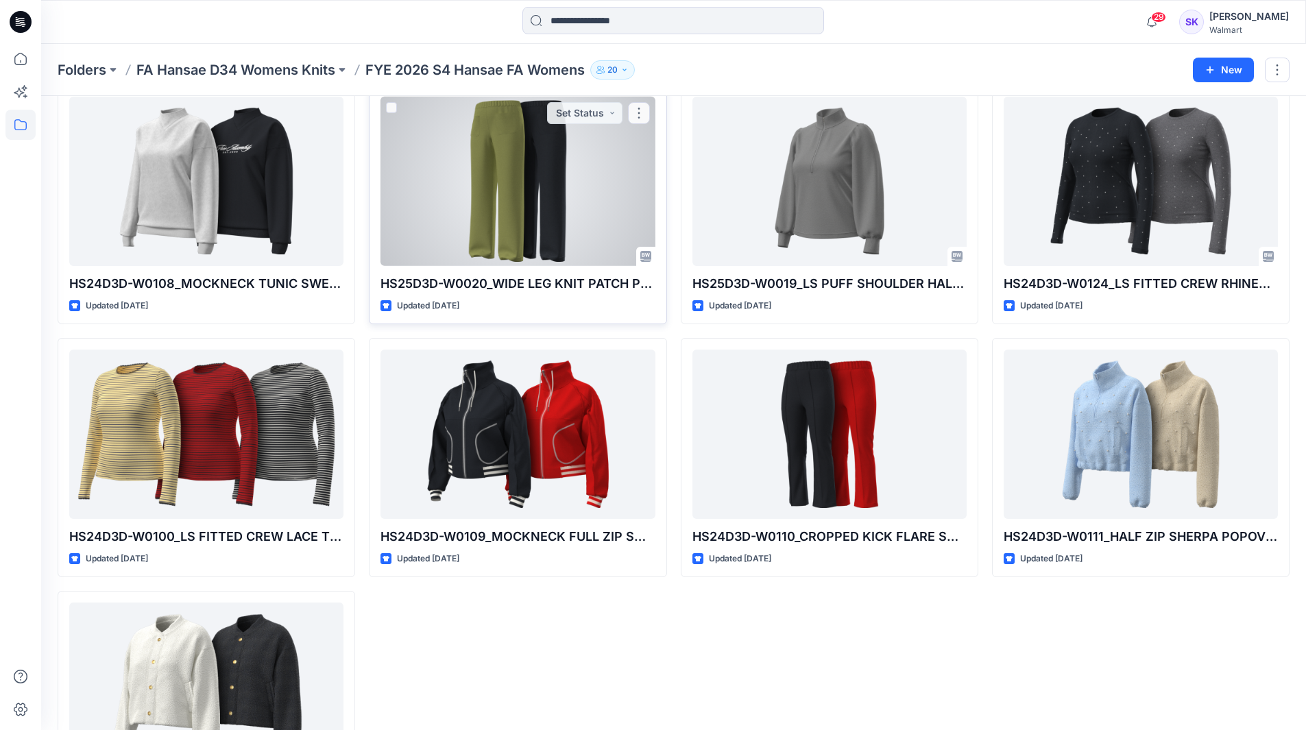
click at [438, 187] on div at bounding box center [517, 181] width 274 height 169
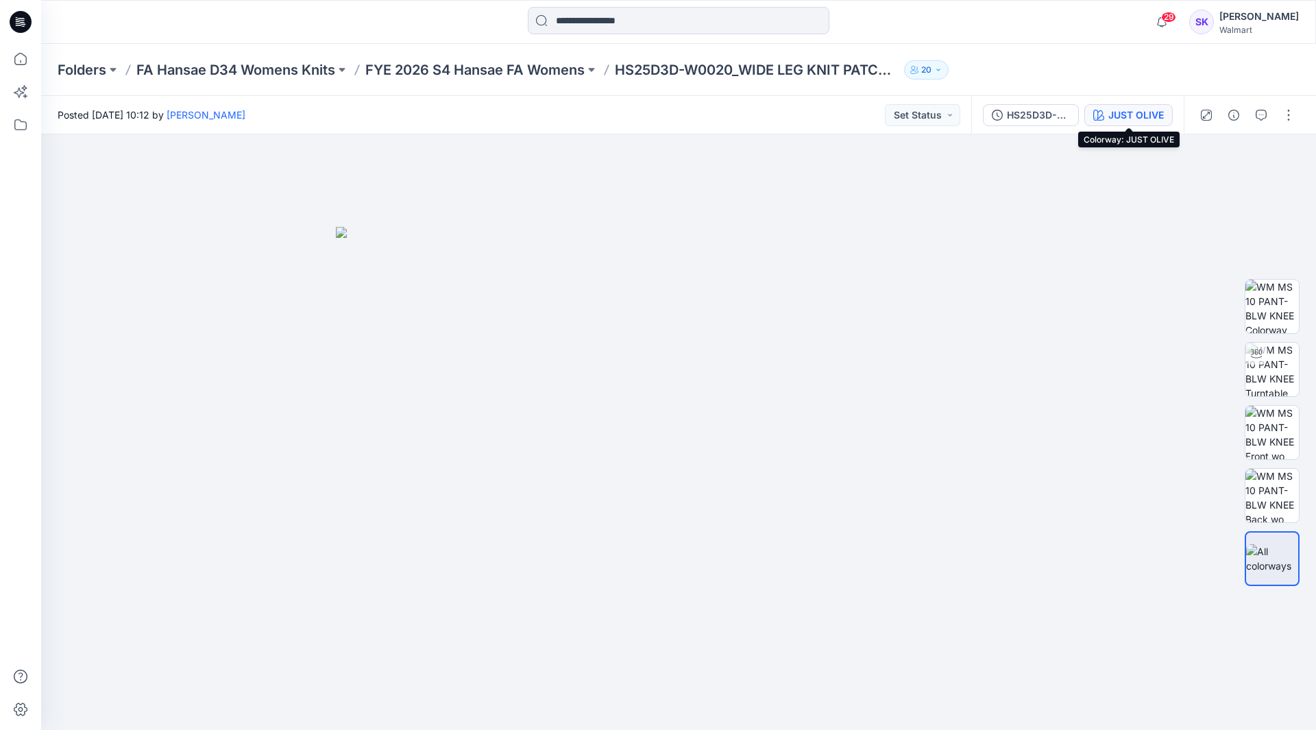
click at [1109, 108] on div "JUST OLIVE" at bounding box center [1136, 115] width 56 height 15
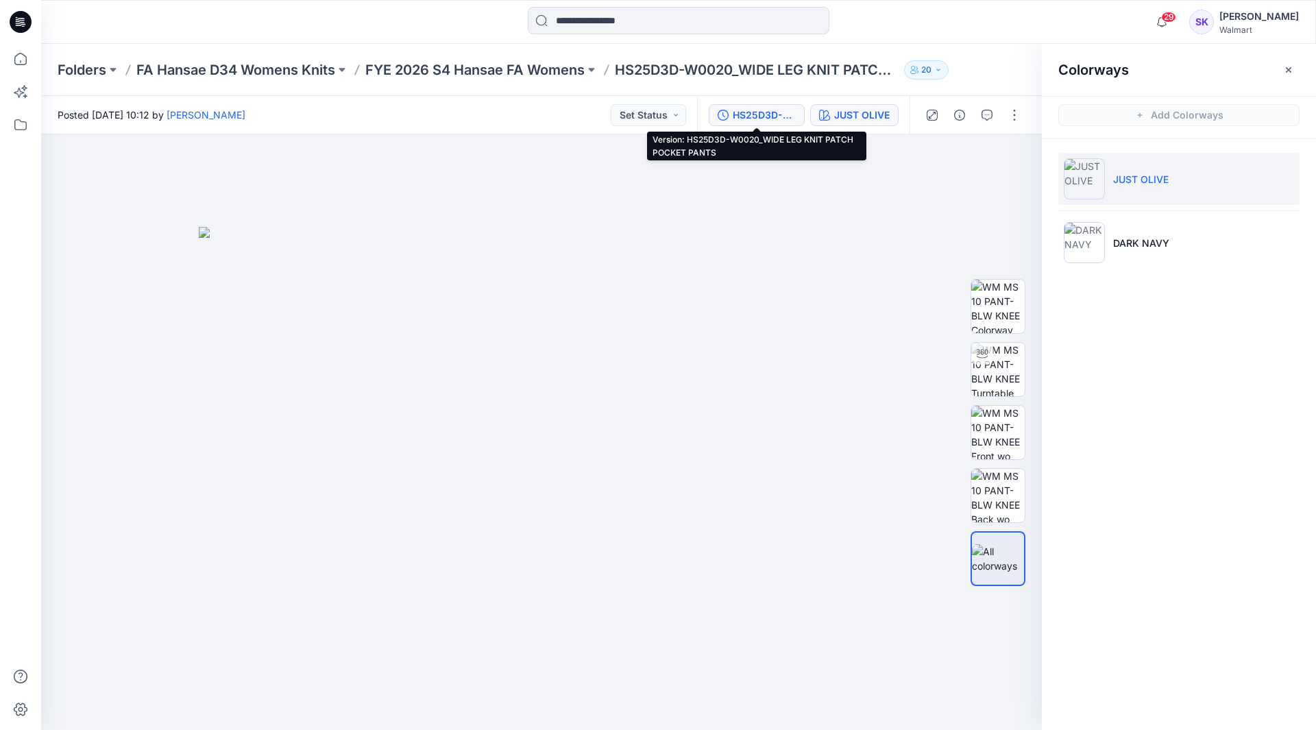
click at [781, 114] on div "HS25D3D-W0020_WIDE LEG KNIT PATCH POCKET PANTS" at bounding box center [764, 115] width 63 height 15
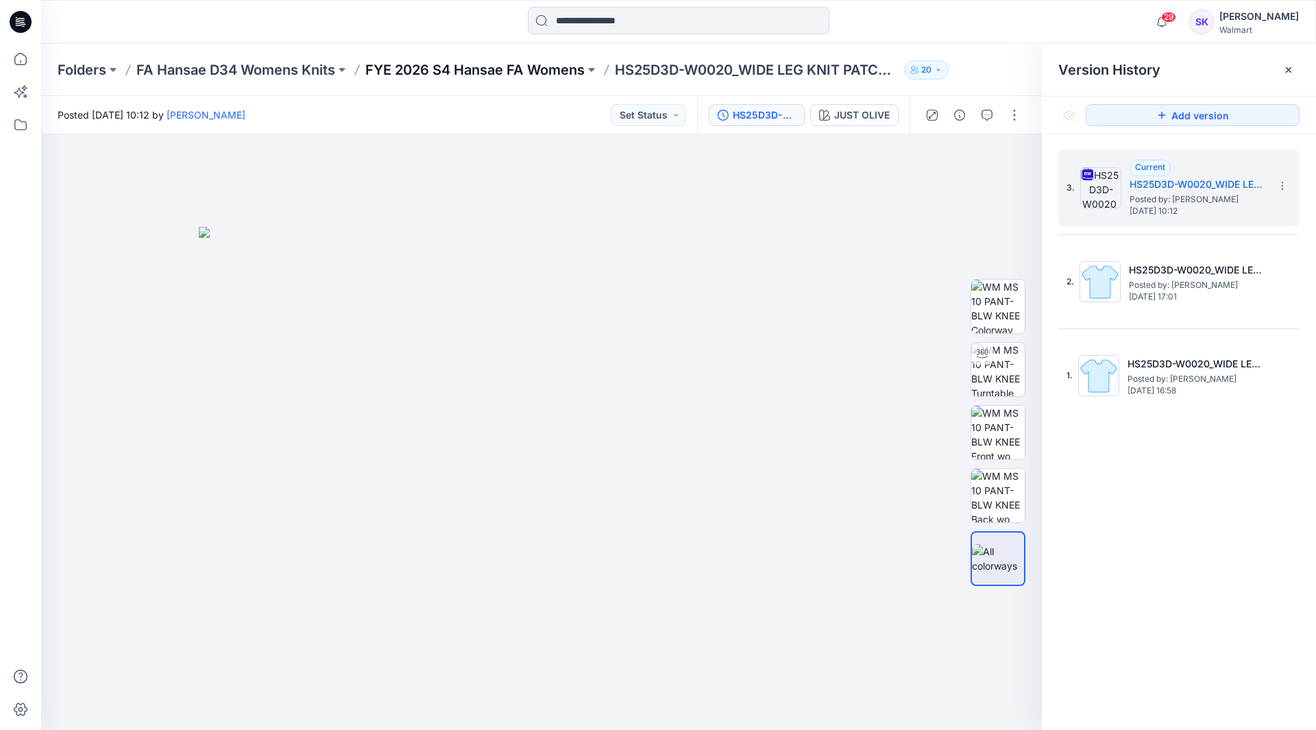
click at [451, 78] on p "FYE 2026 S4 Hansae FA Womens" at bounding box center [474, 69] width 219 height 19
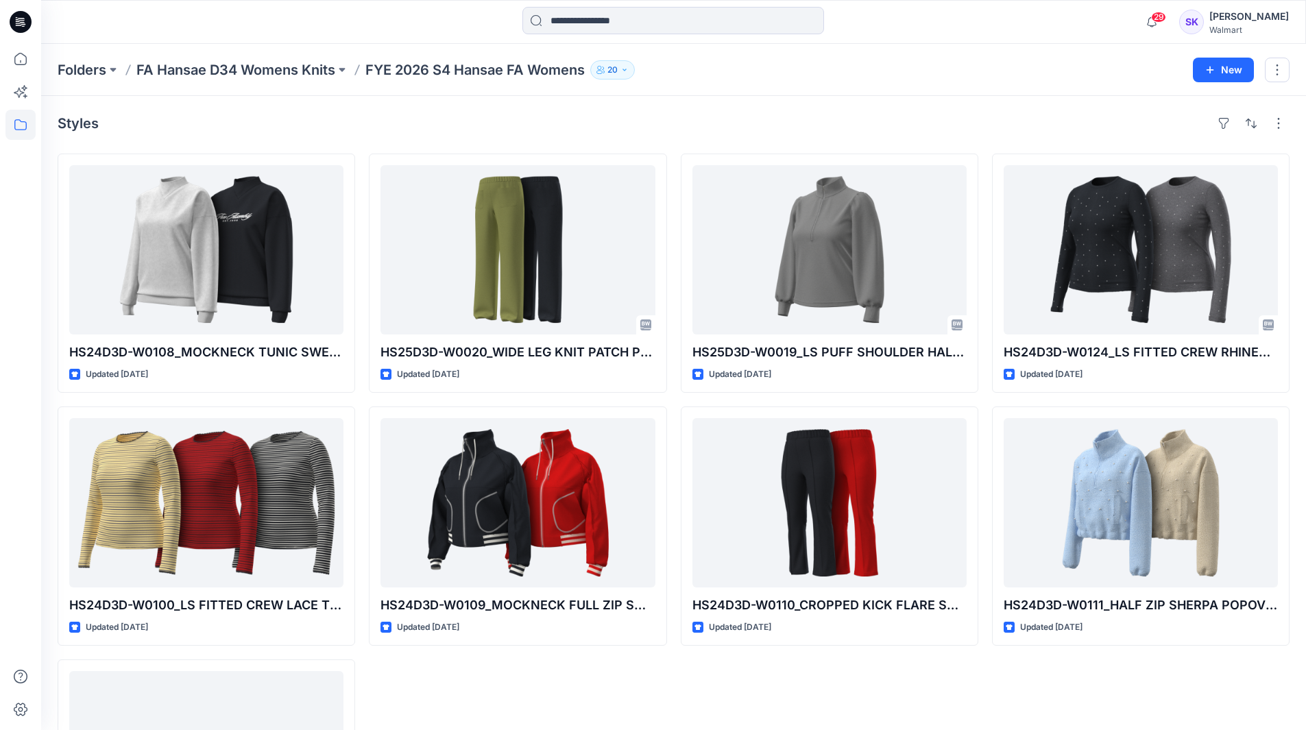
click at [247, 67] on p "FA Hansae D34 Womens Knits" at bounding box center [235, 69] width 199 height 19
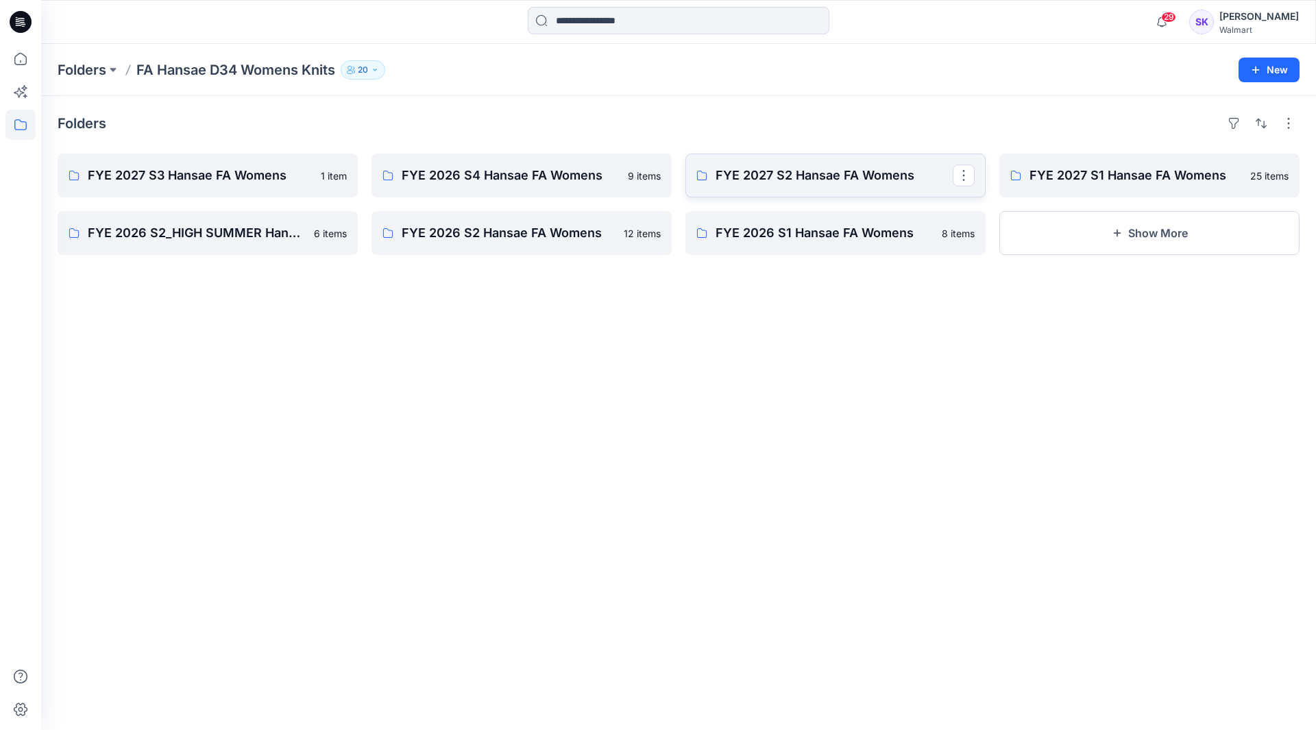
click at [855, 186] on link "FYE 2027 S2 Hansae FA Womens" at bounding box center [835, 176] width 300 height 44
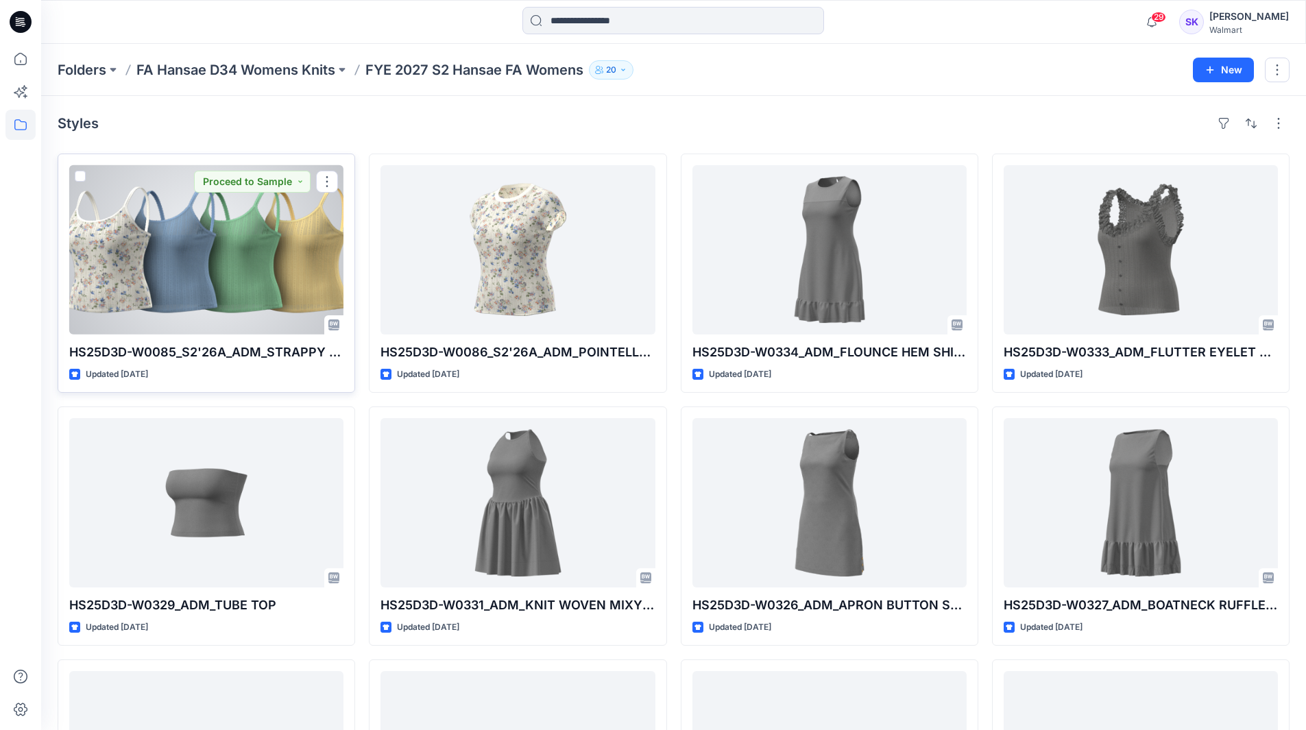
click at [204, 289] on div at bounding box center [206, 249] width 274 height 169
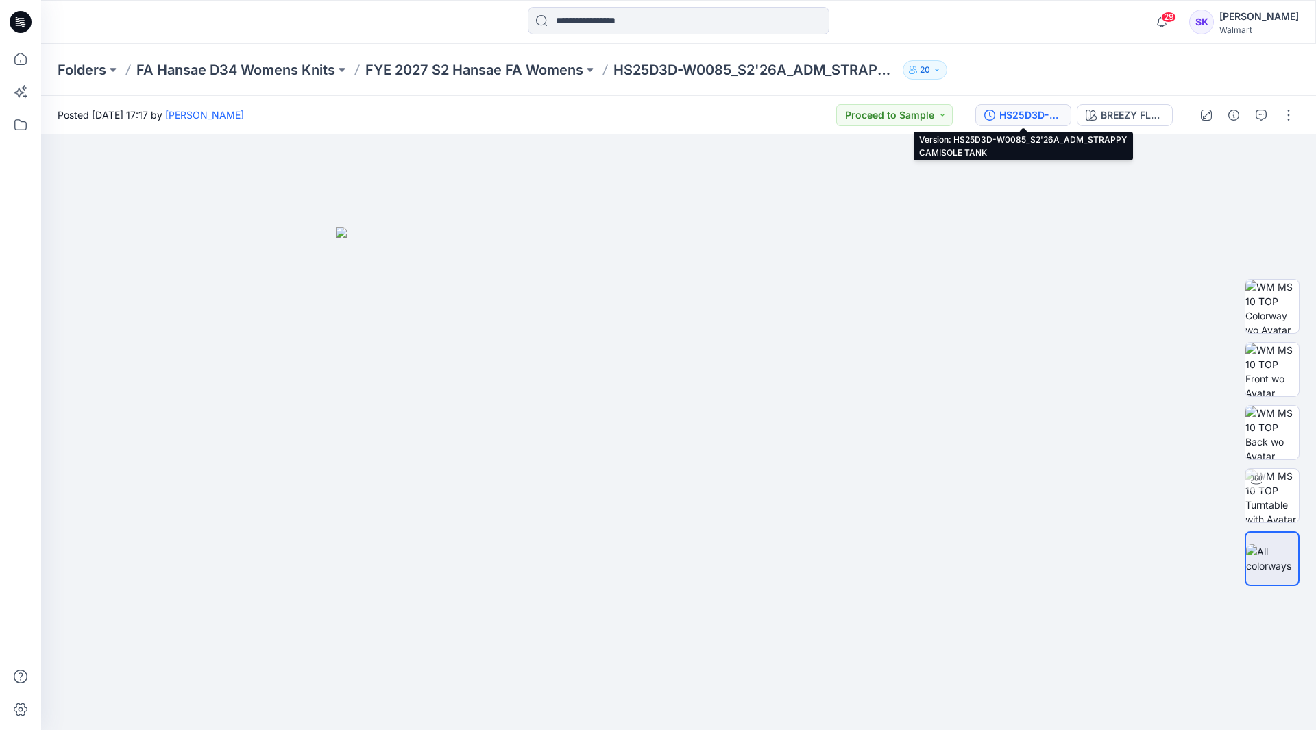
click at [1041, 119] on div "HS25D3D-W0085_S2'26A_ADM_STRAPPY CAMISOLE TANK" at bounding box center [1030, 115] width 63 height 15
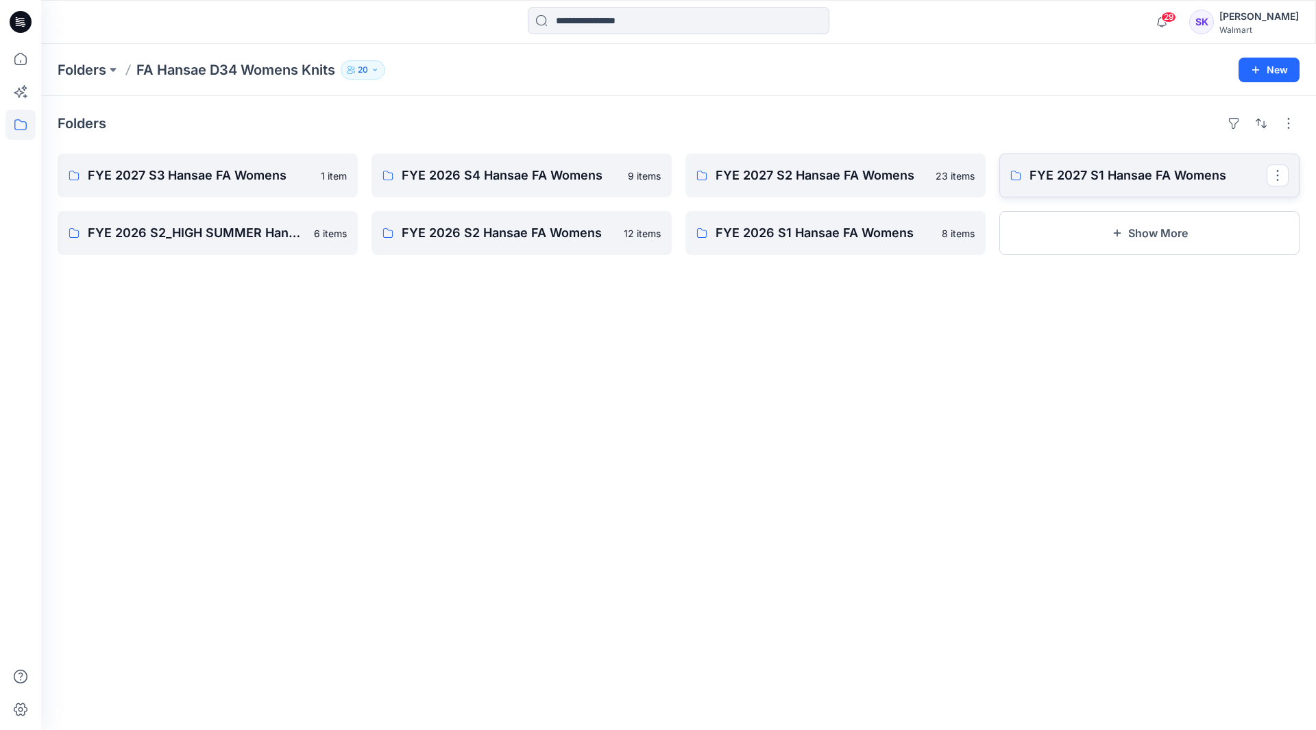
click at [1189, 178] on p "FYE 2027 S1 Hansae FA Womens" at bounding box center [1148, 175] width 237 height 19
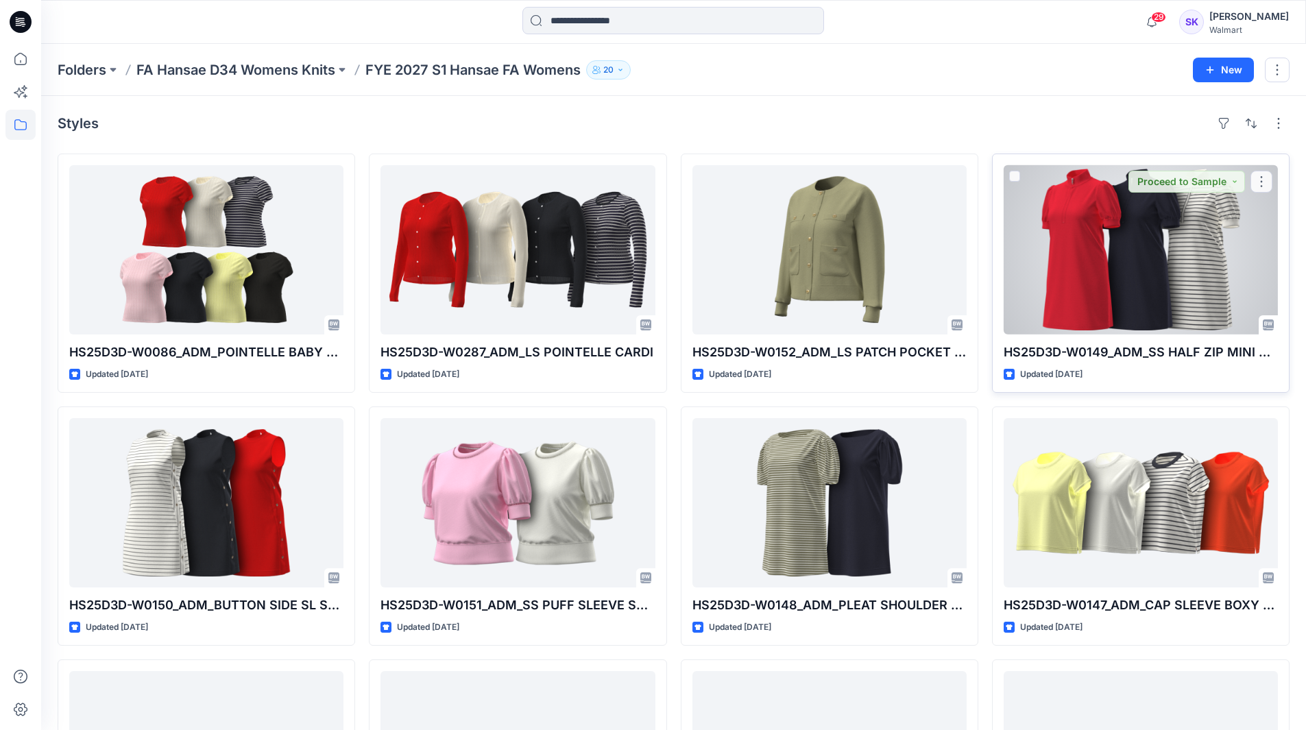
click at [1169, 255] on div at bounding box center [1141, 249] width 274 height 169
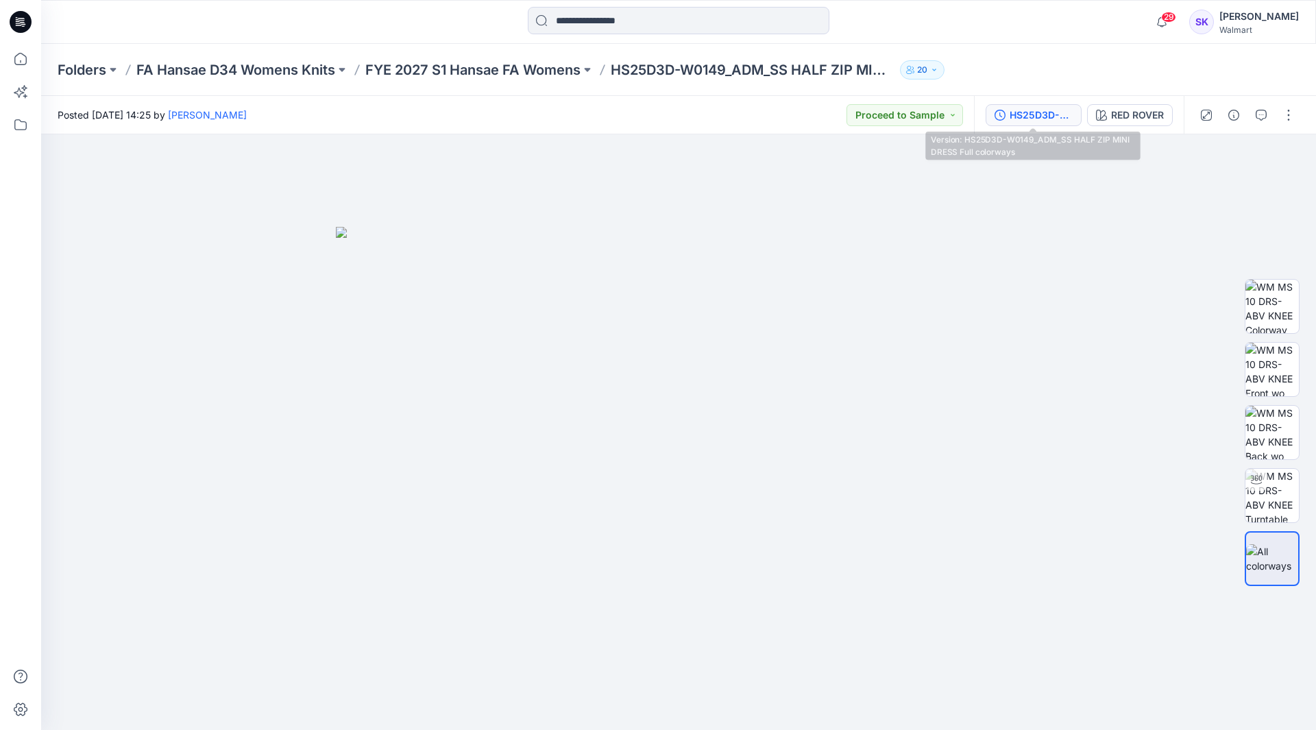
click at [1017, 116] on div "HS25D3D-W0149_ADM_SS HALF ZIP MINI DRESS Full colorways" at bounding box center [1041, 115] width 63 height 15
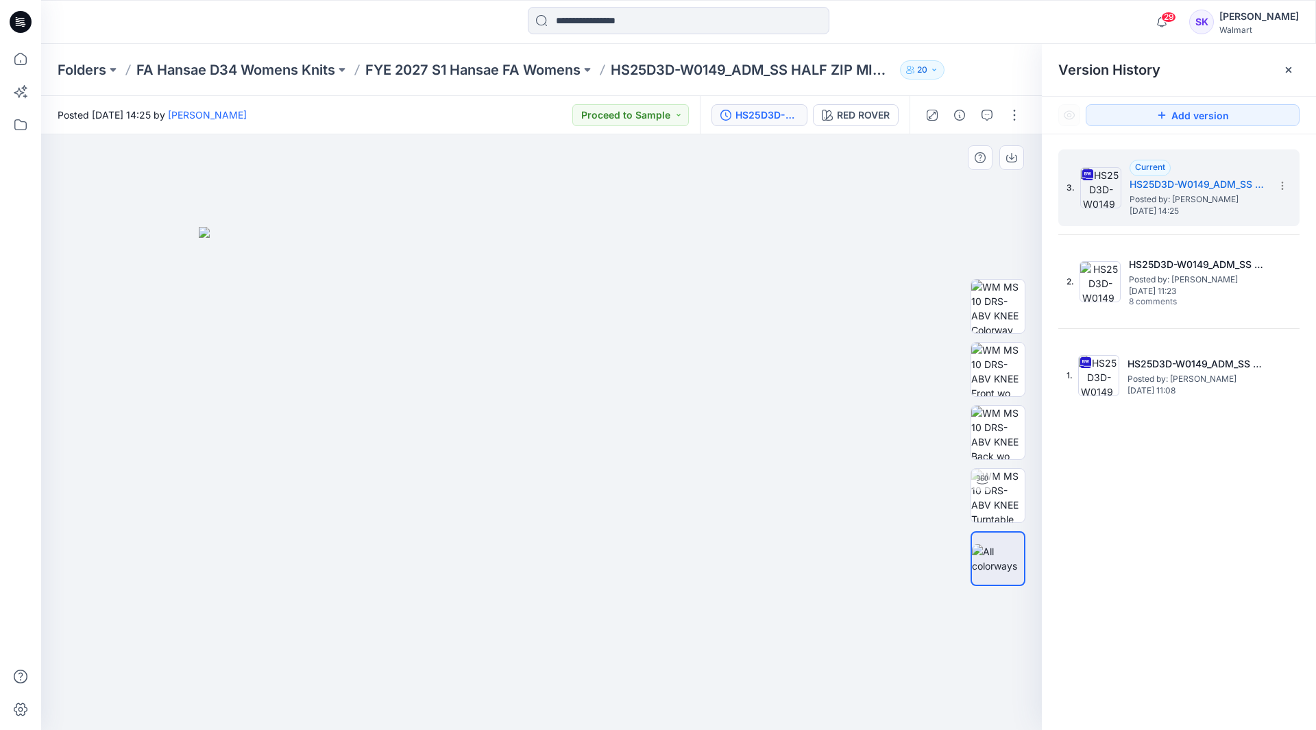
click at [871, 293] on img at bounding box center [541, 479] width 685 height 504
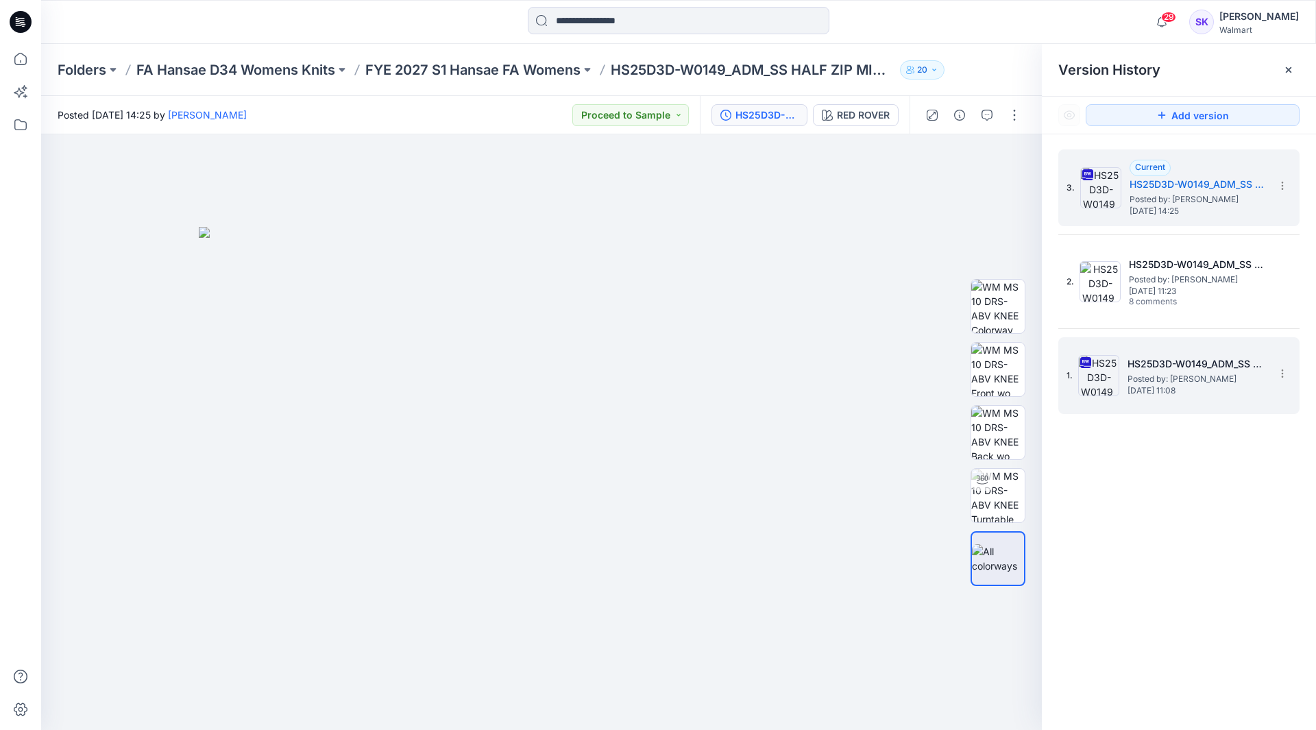
click at [1112, 411] on div "1. HS25D3D-W0149_ADM_SS HALF ZIP MINI DRESS Single colorway Posted by: Stephani…" at bounding box center [1178, 375] width 241 height 77
click at [1106, 376] on img at bounding box center [1098, 375] width 41 height 41
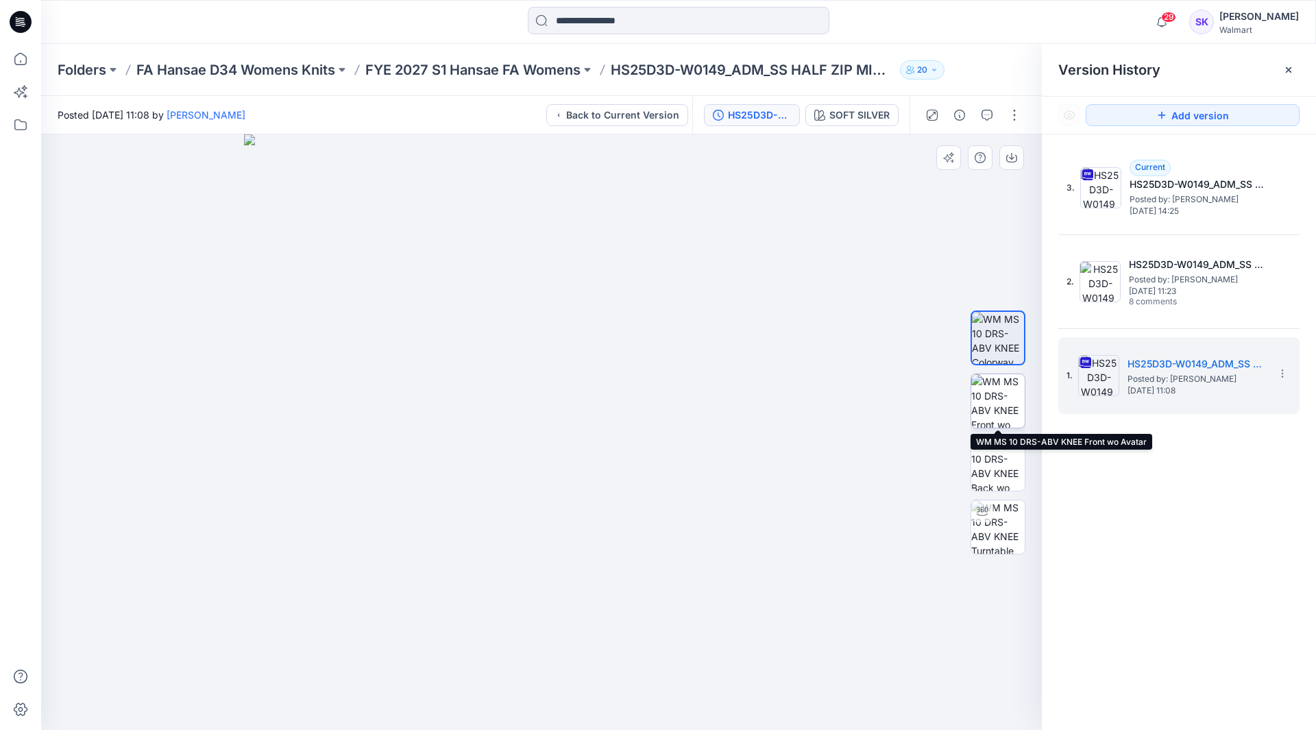
click at [1008, 402] on img at bounding box center [997, 400] width 53 height 53
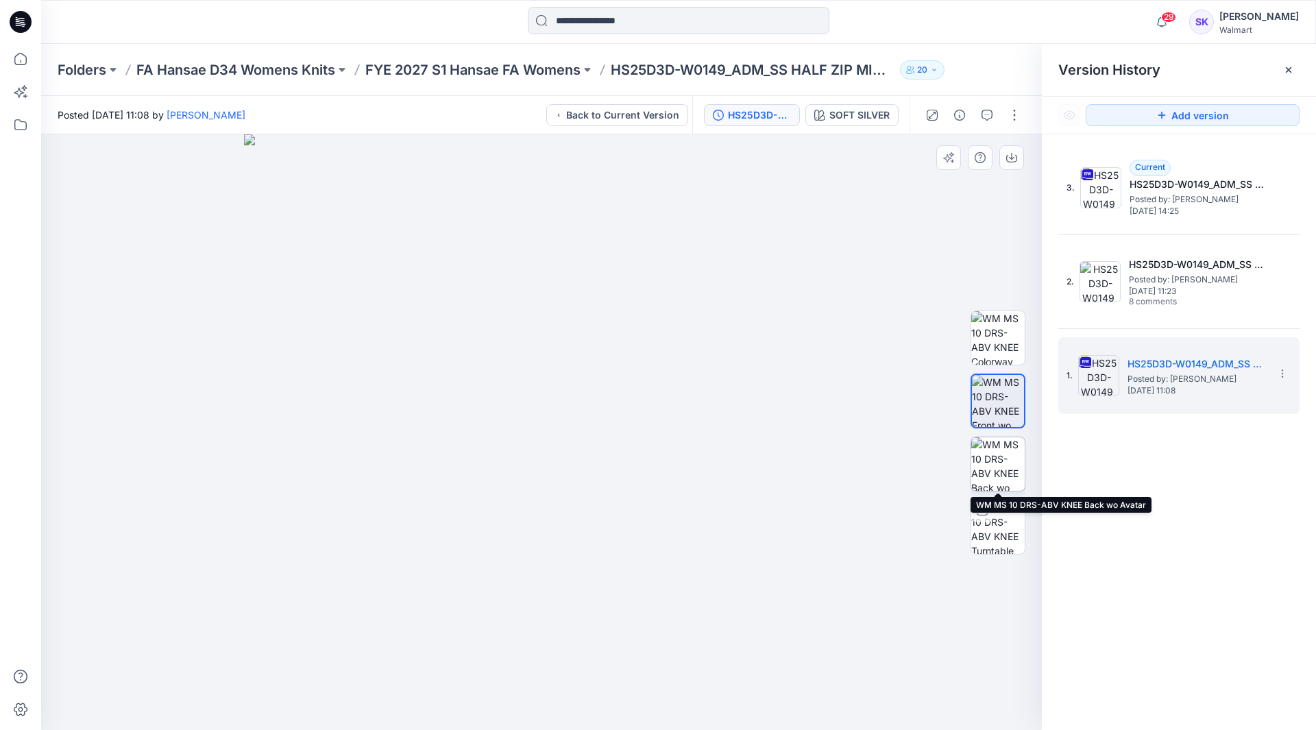
click at [1003, 450] on img at bounding box center [997, 463] width 53 height 53
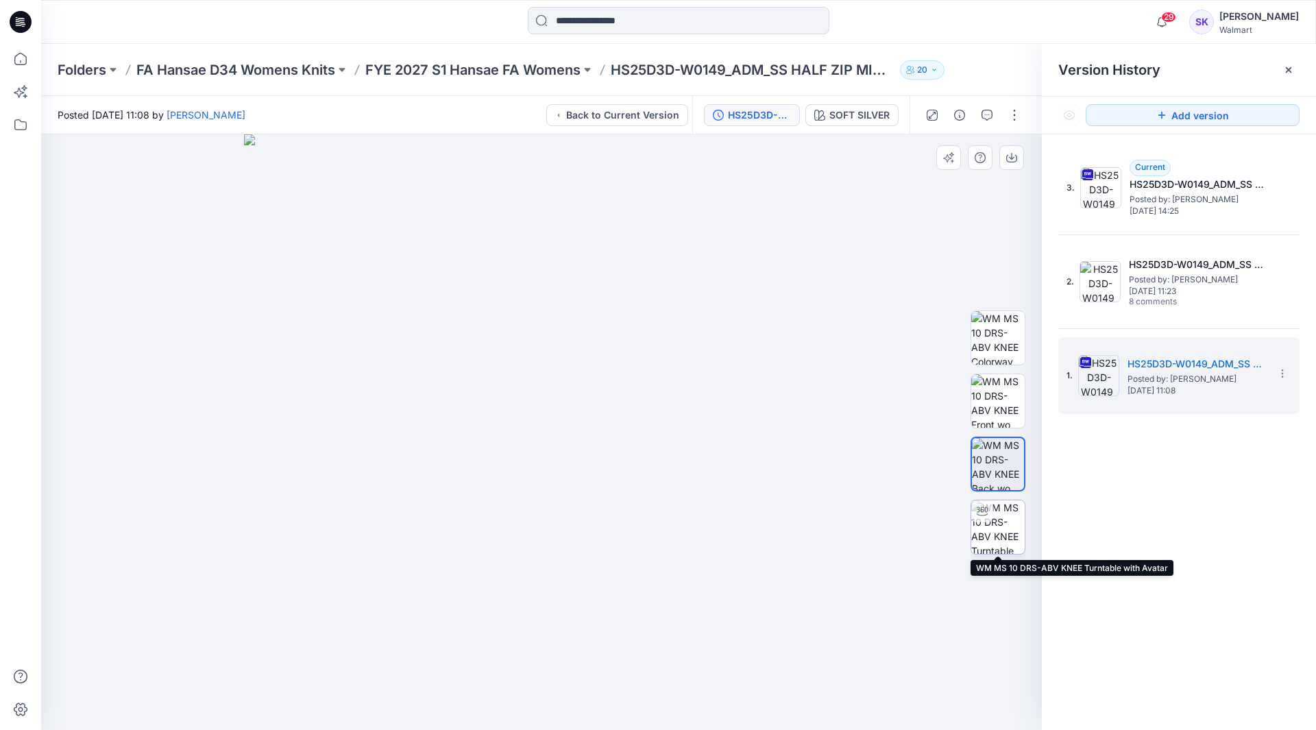
click at [999, 515] on img at bounding box center [997, 526] width 53 height 53
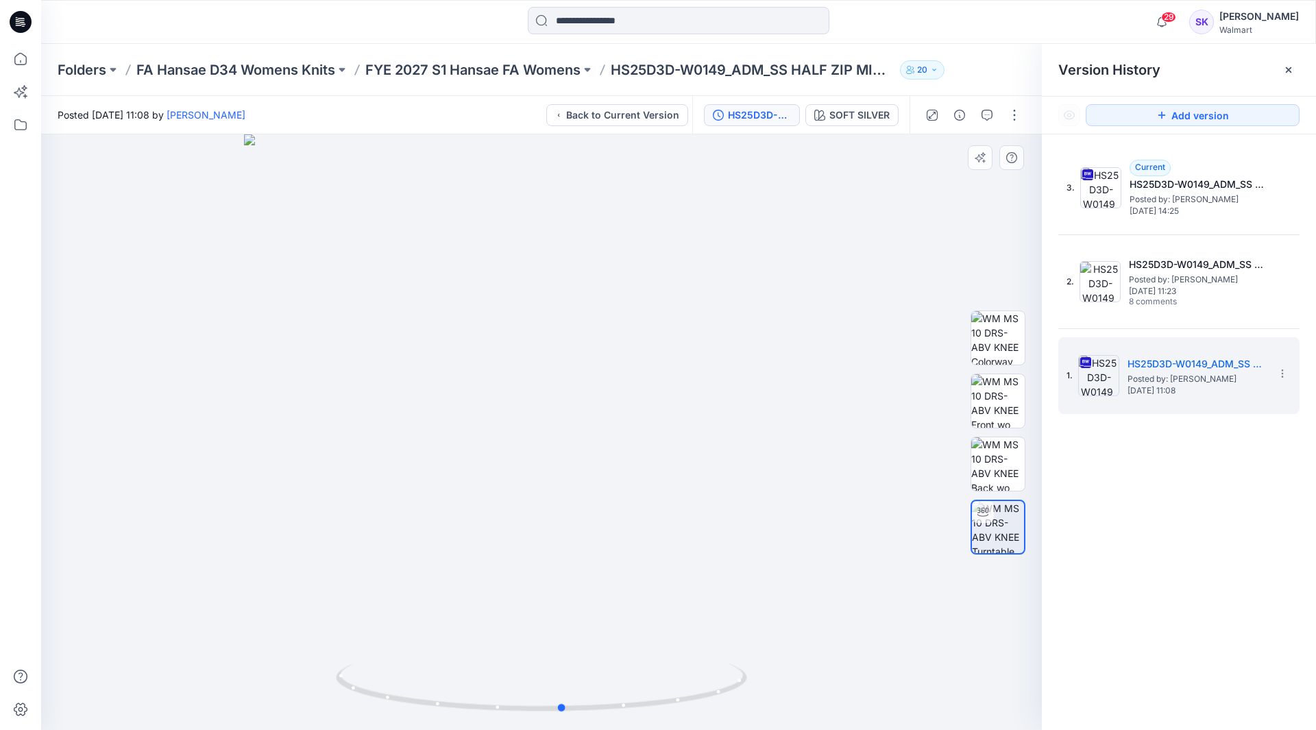
drag, startPoint x: 572, startPoint y: 637, endPoint x: 587, endPoint y: 623, distance: 21.3
click at [589, 623] on div at bounding box center [541, 432] width 1001 height 596
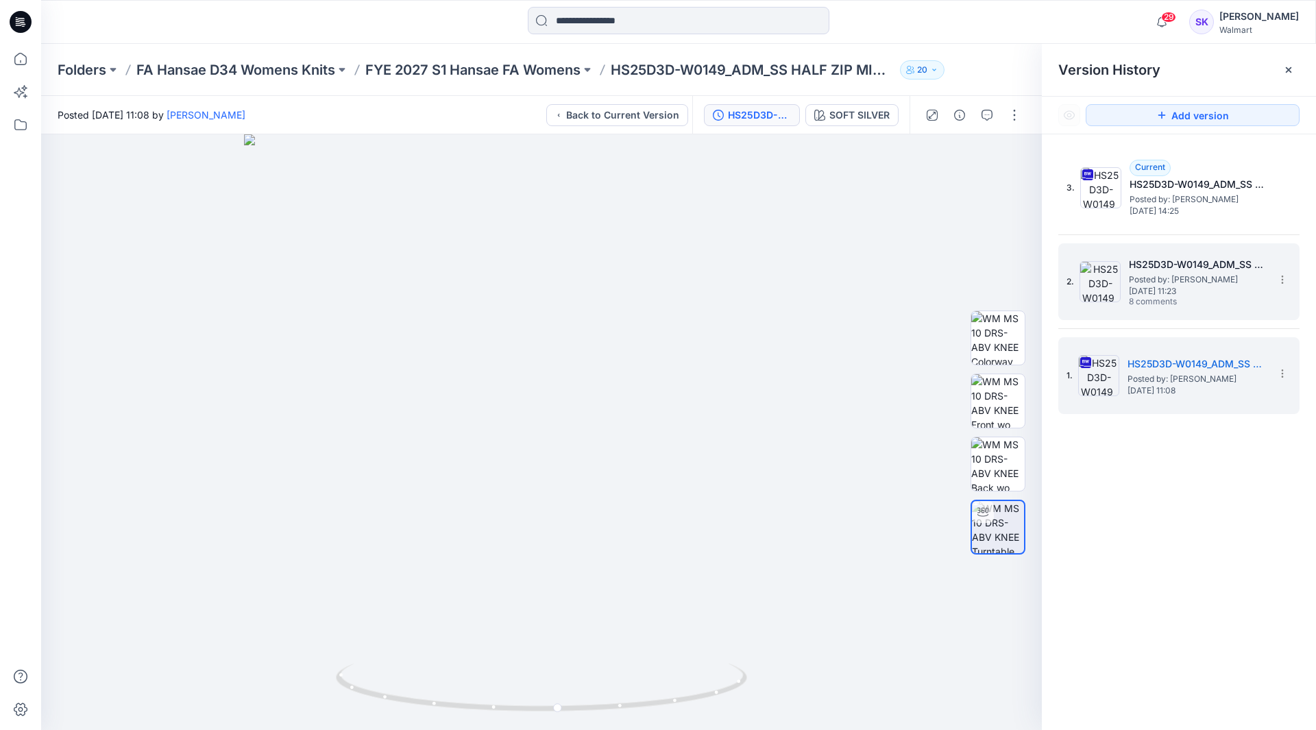
click at [1175, 283] on span "Posted by: Stephanie Kang" at bounding box center [1197, 280] width 137 height 14
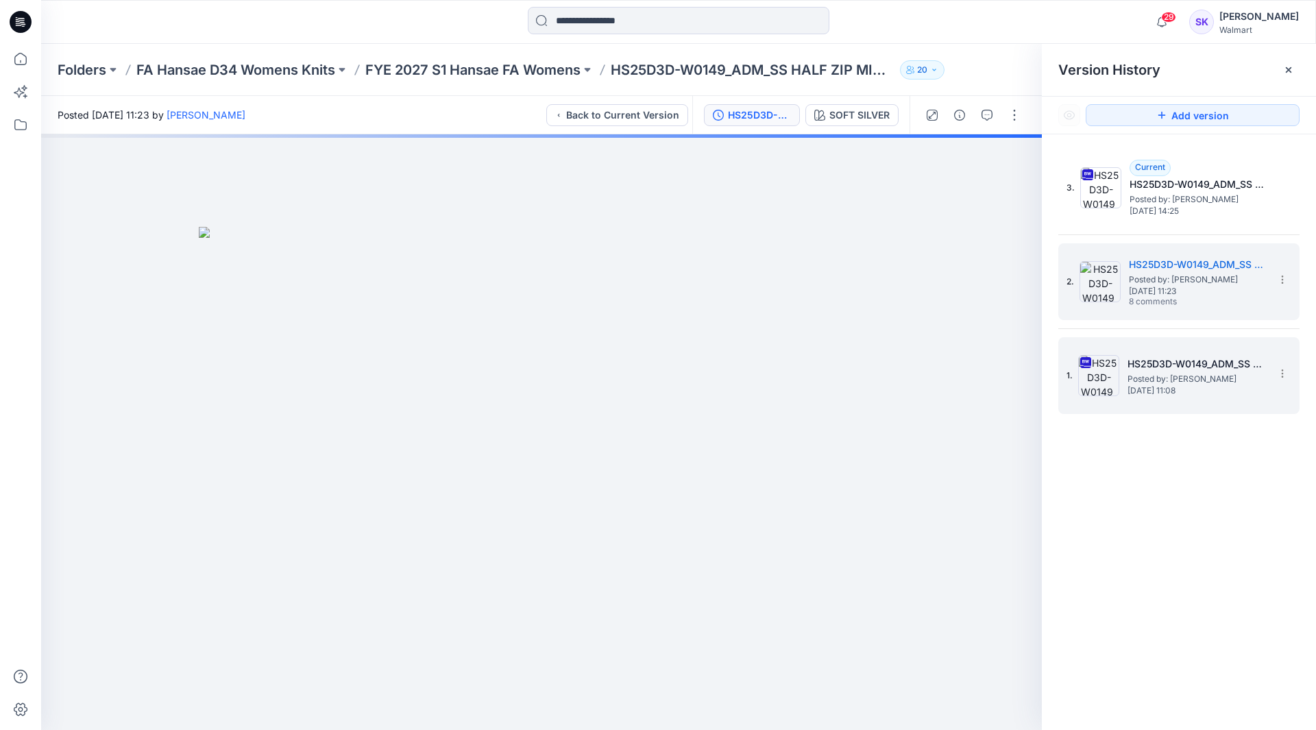
click at [1128, 358] on h5 "HS25D3D-W0149_ADM_SS HALF ZIP MINI DRESS Single colorway" at bounding box center [1196, 364] width 137 height 16
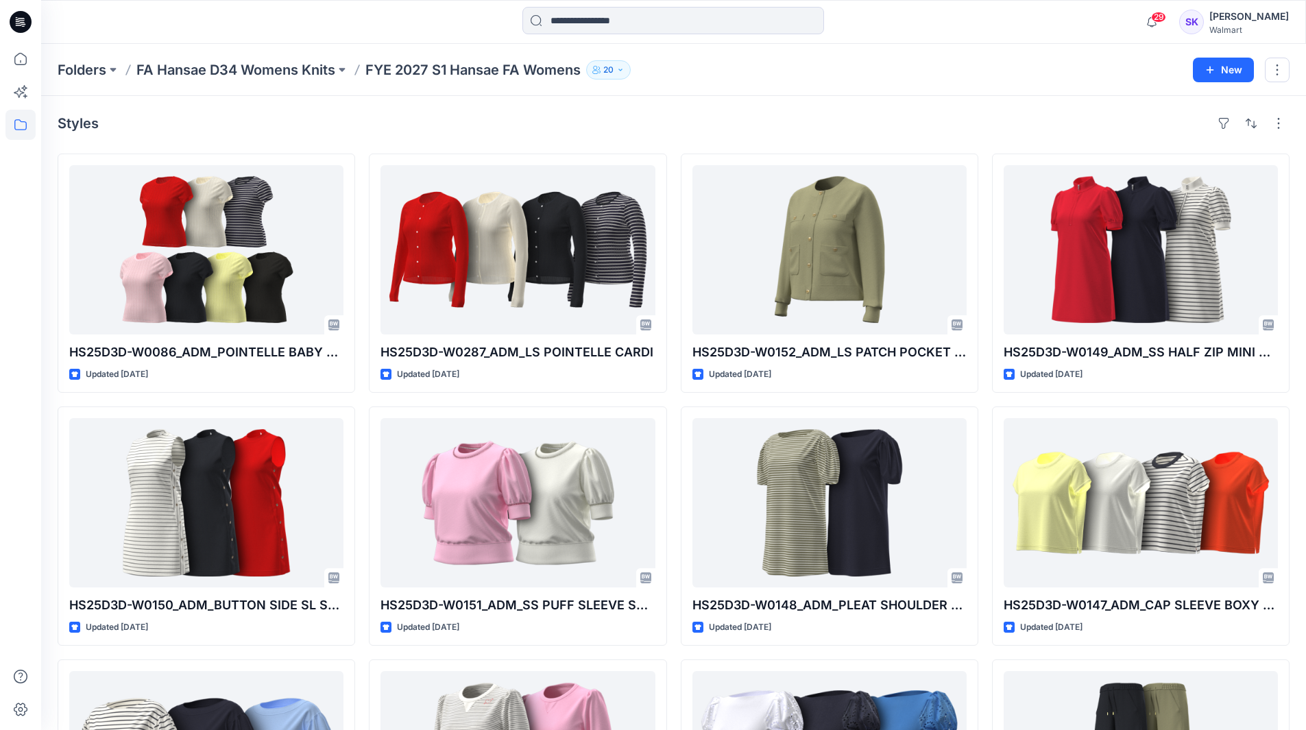
click at [204, 62] on p "FA Hansae D34 Womens Knits" at bounding box center [235, 69] width 199 height 19
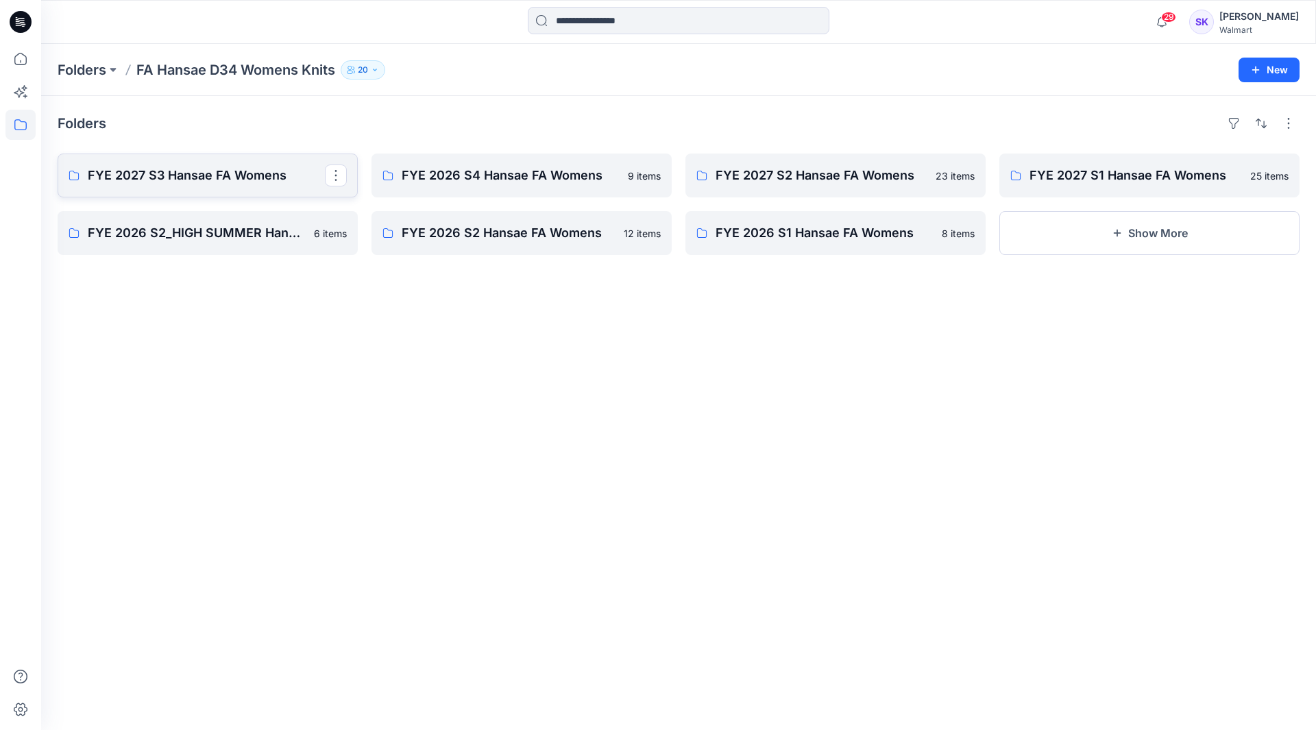
click at [213, 171] on p "FYE 2027 S3 Hansae FA Womens" at bounding box center [206, 175] width 237 height 19
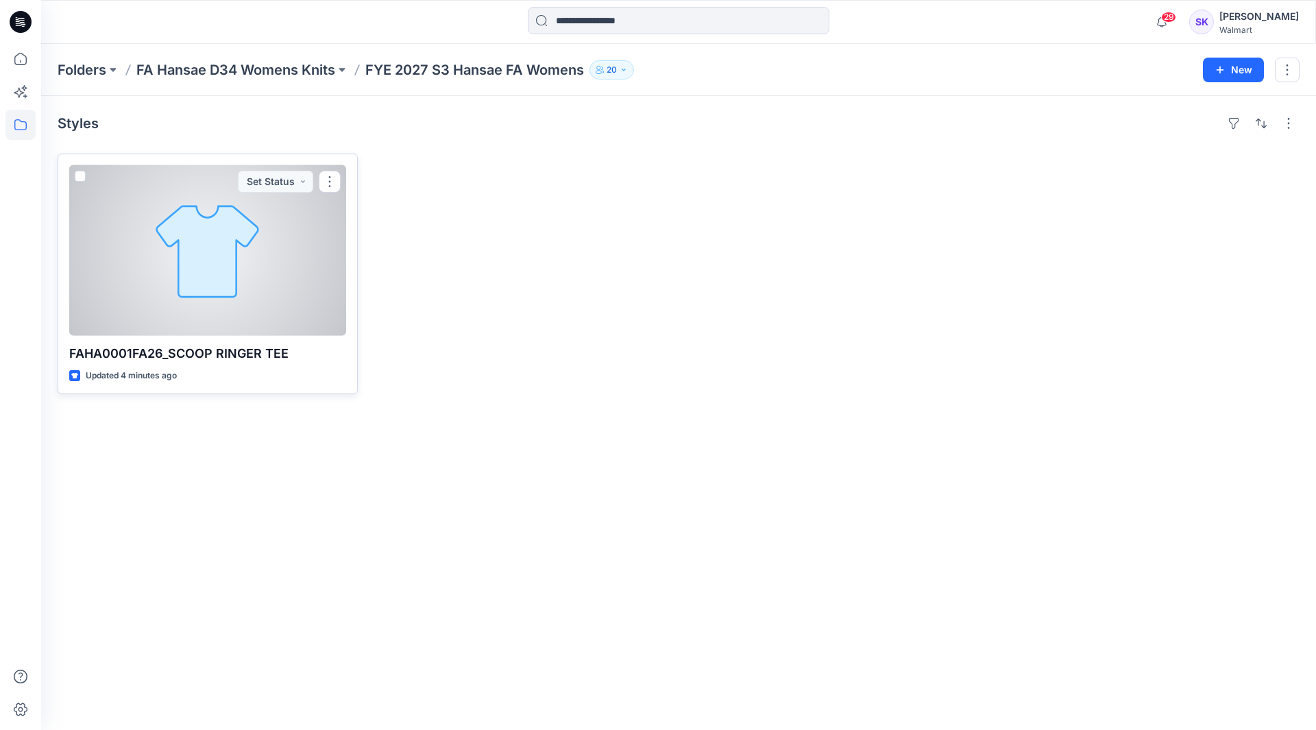
click at [321, 196] on div at bounding box center [207, 250] width 277 height 171
click at [329, 179] on button "button" at bounding box center [330, 182] width 22 height 22
click at [136, 227] on div at bounding box center [207, 250] width 277 height 171
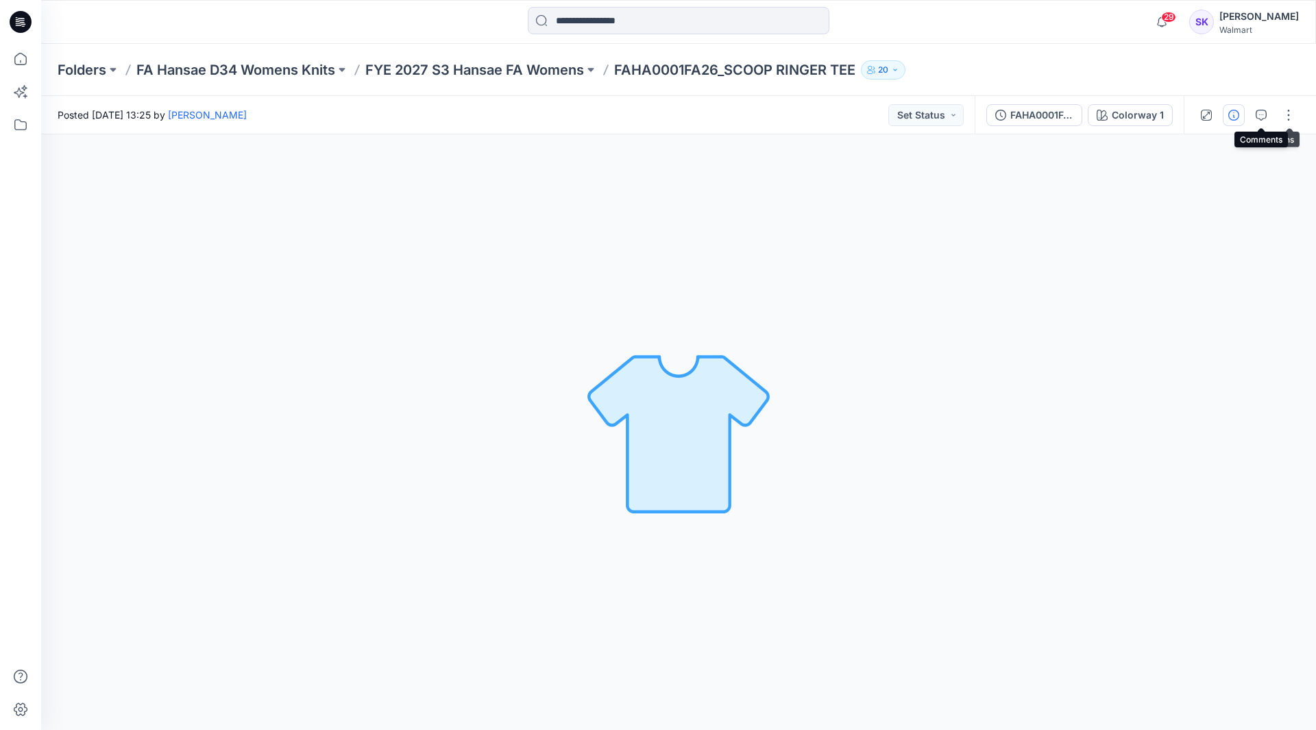
click at [1238, 111] on icon "button" at bounding box center [1233, 115] width 11 height 11
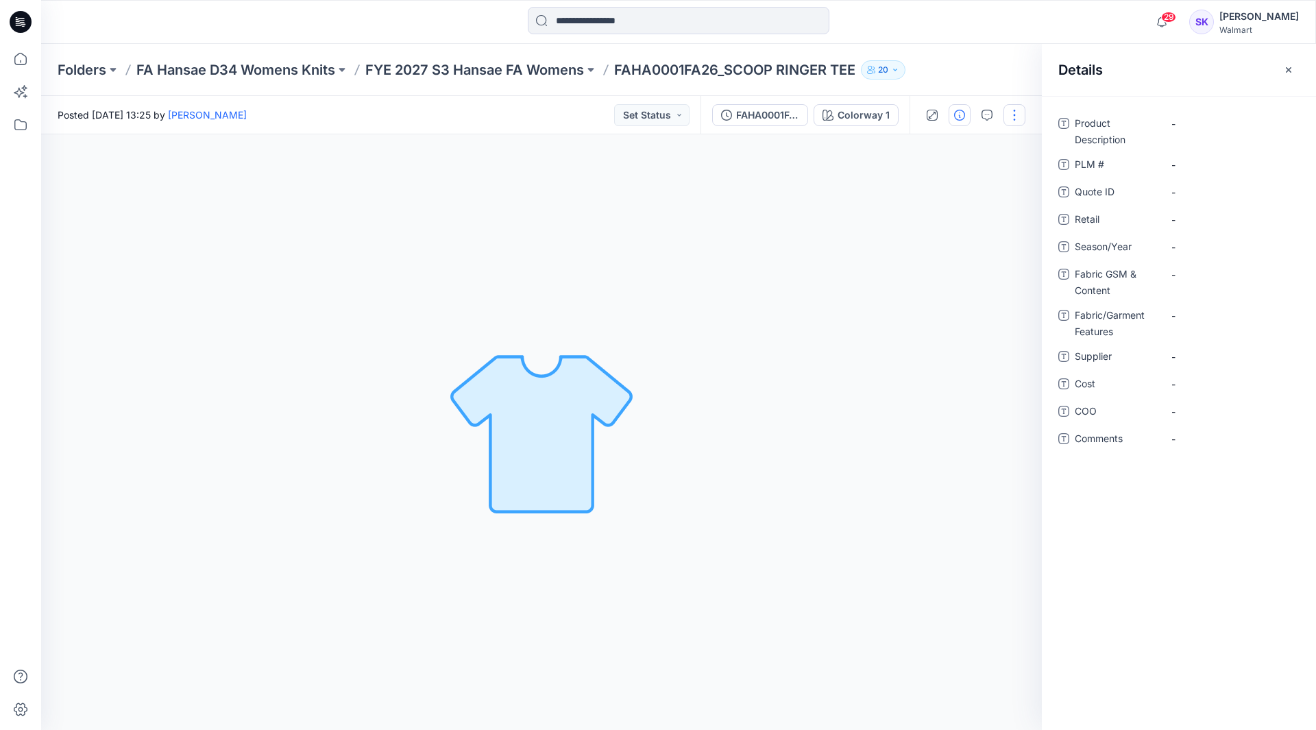
click at [1009, 112] on button "button" at bounding box center [1015, 115] width 22 height 22
click at [945, 178] on button "Edit" at bounding box center [957, 185] width 126 height 25
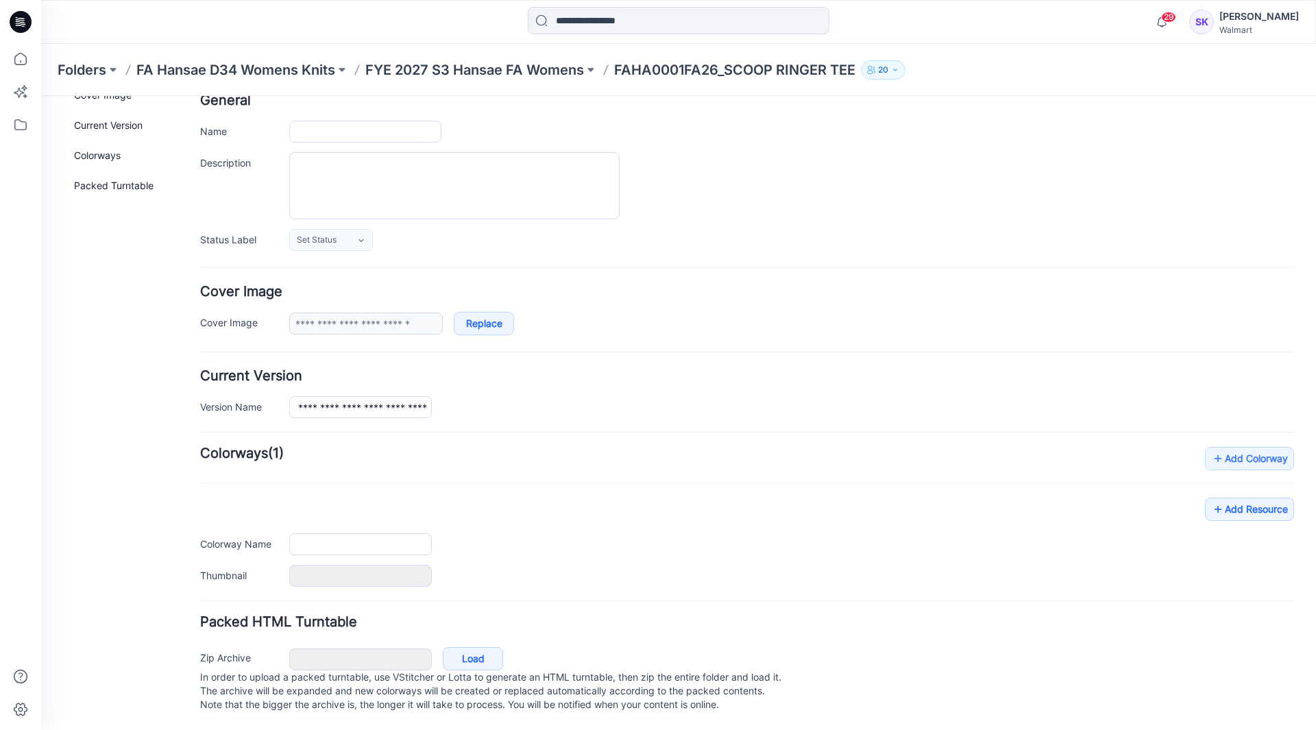
type input "**********"
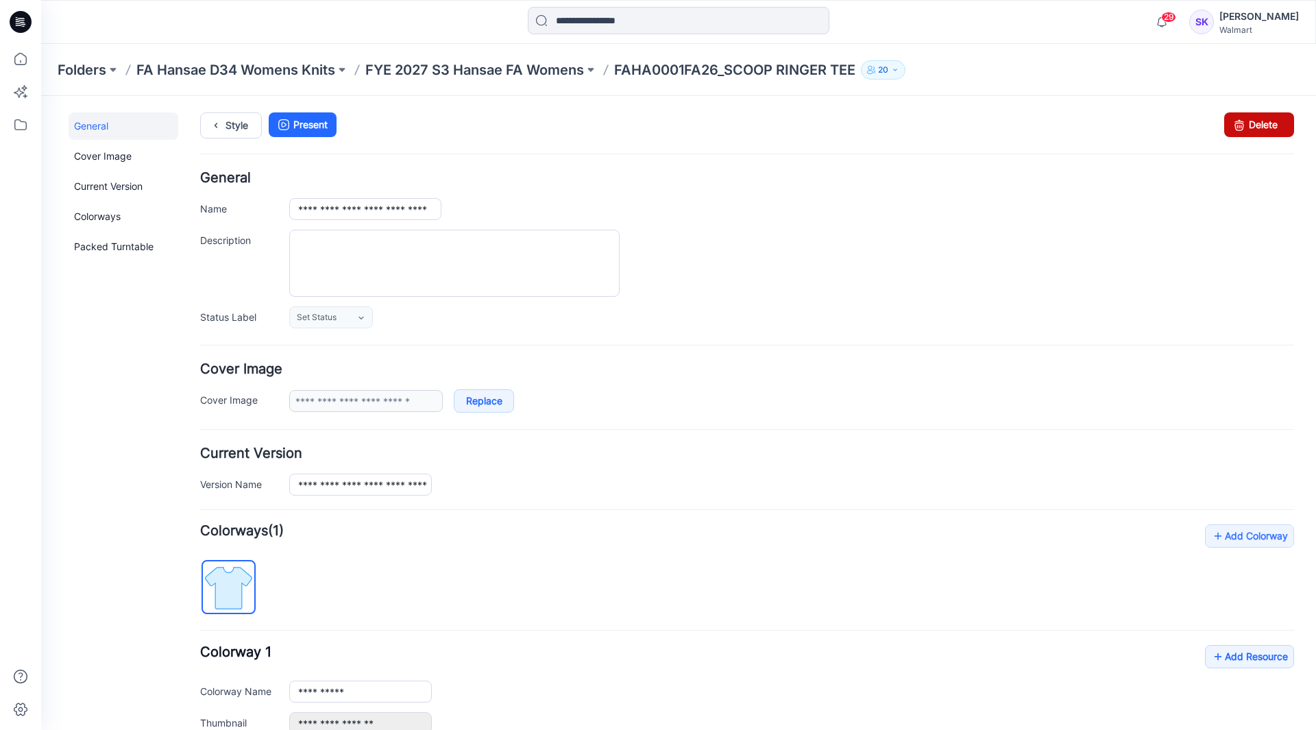
click at [1262, 130] on link "Delete" at bounding box center [1259, 124] width 70 height 25
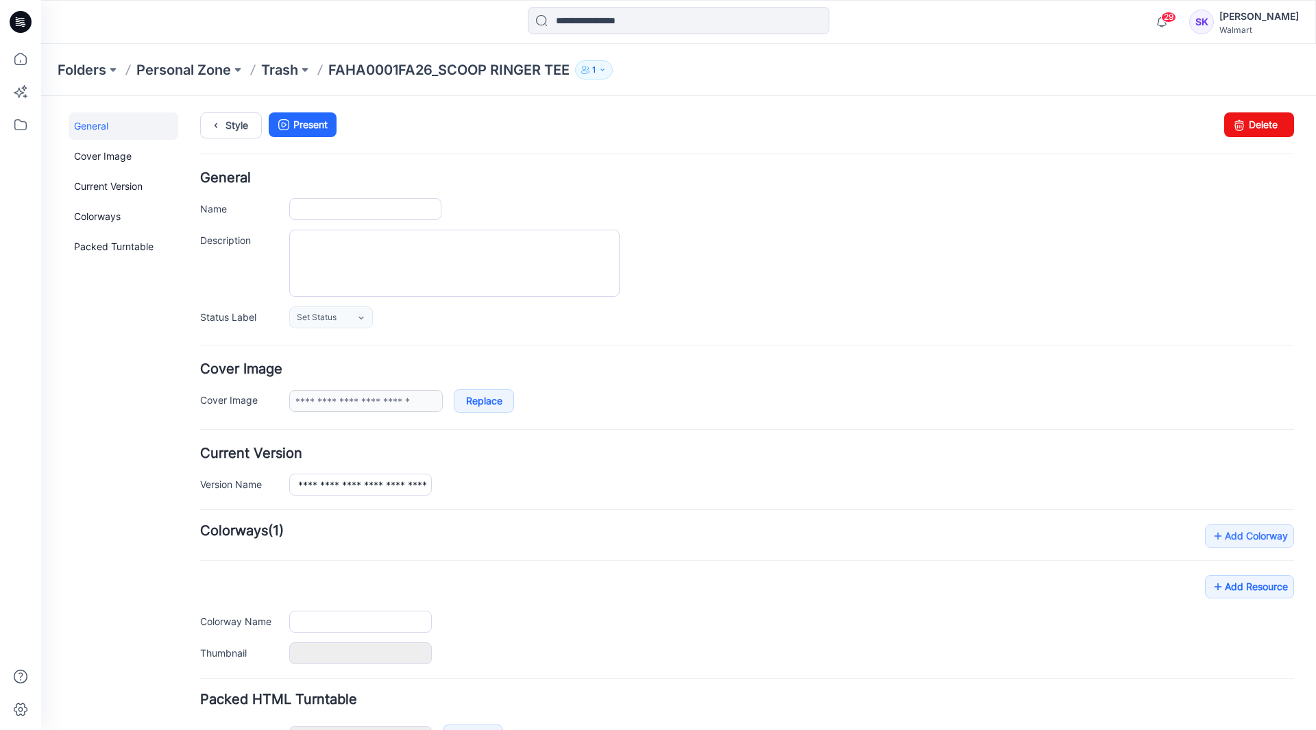
type input "**********"
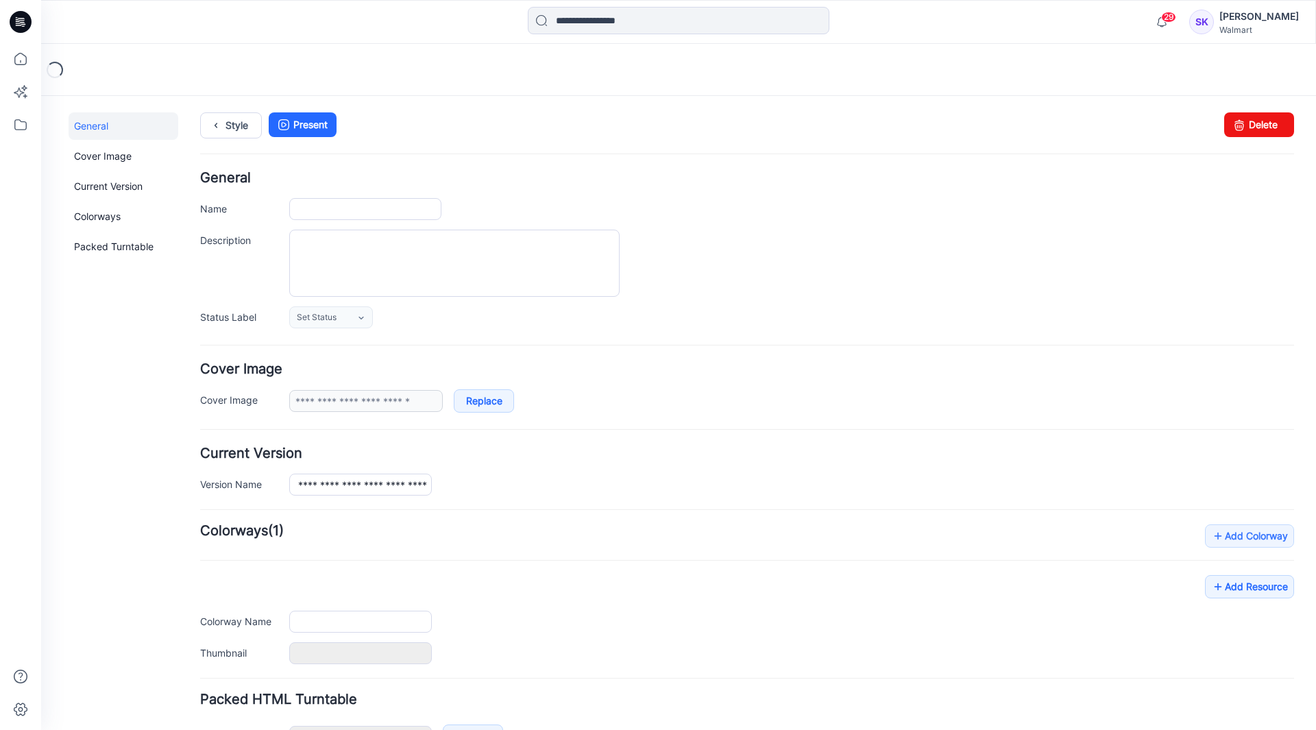
type input "**********"
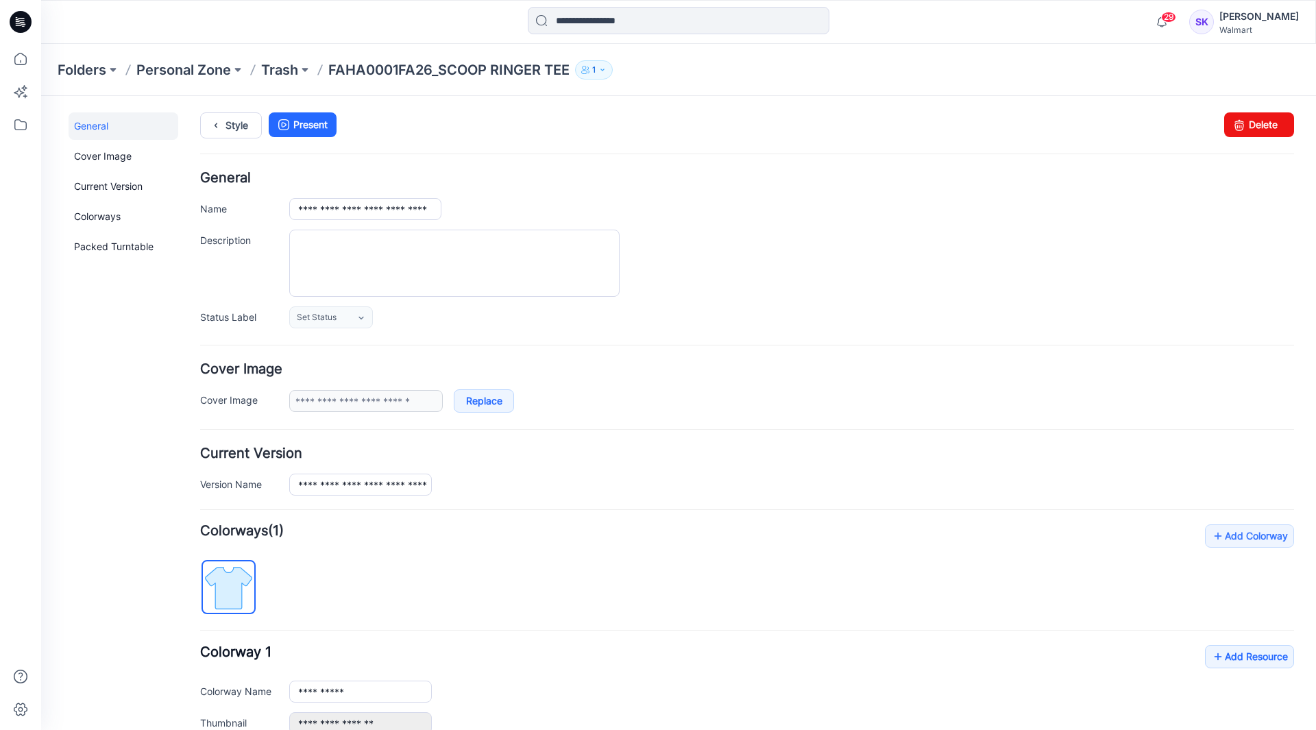
click at [487, 63] on p "FAHA0001FA26_SCOOP RINGER TEE" at bounding box center [448, 69] width 241 height 19
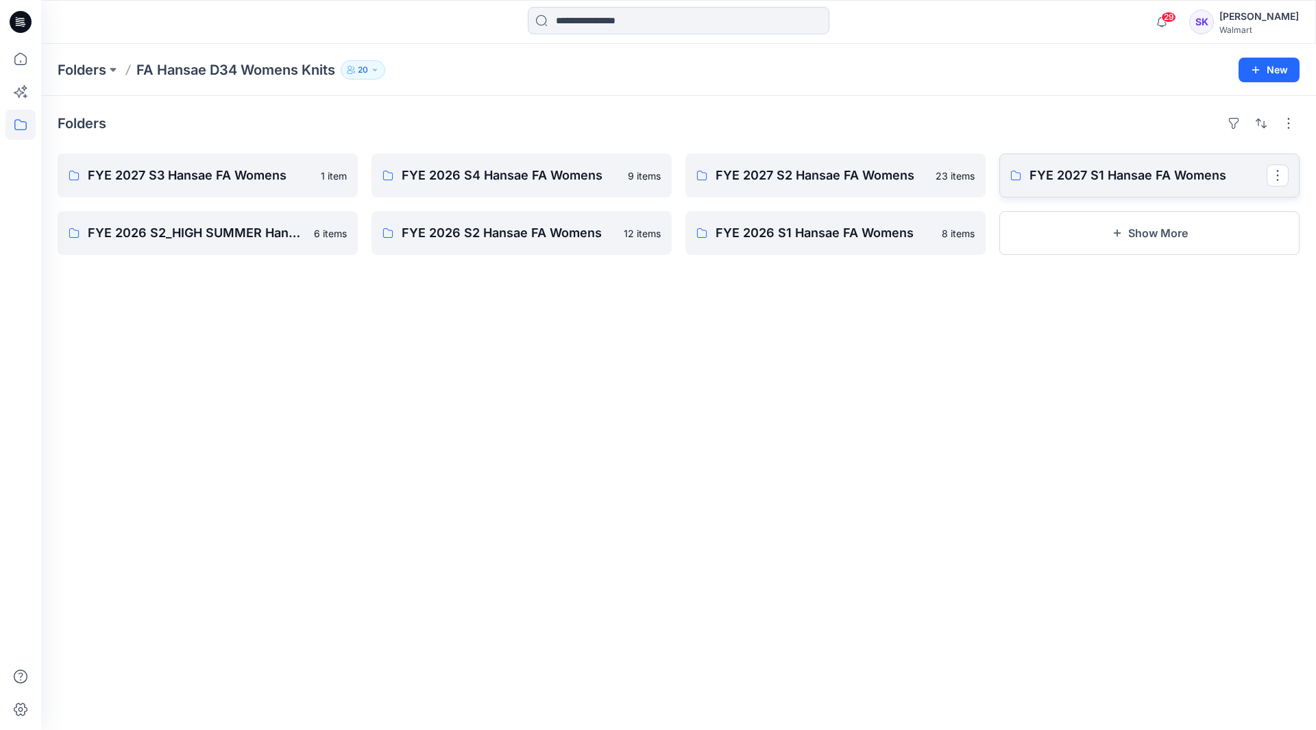
click at [1105, 195] on link "FYE 2027 S1 Hansae FA Womens" at bounding box center [1149, 176] width 300 height 44
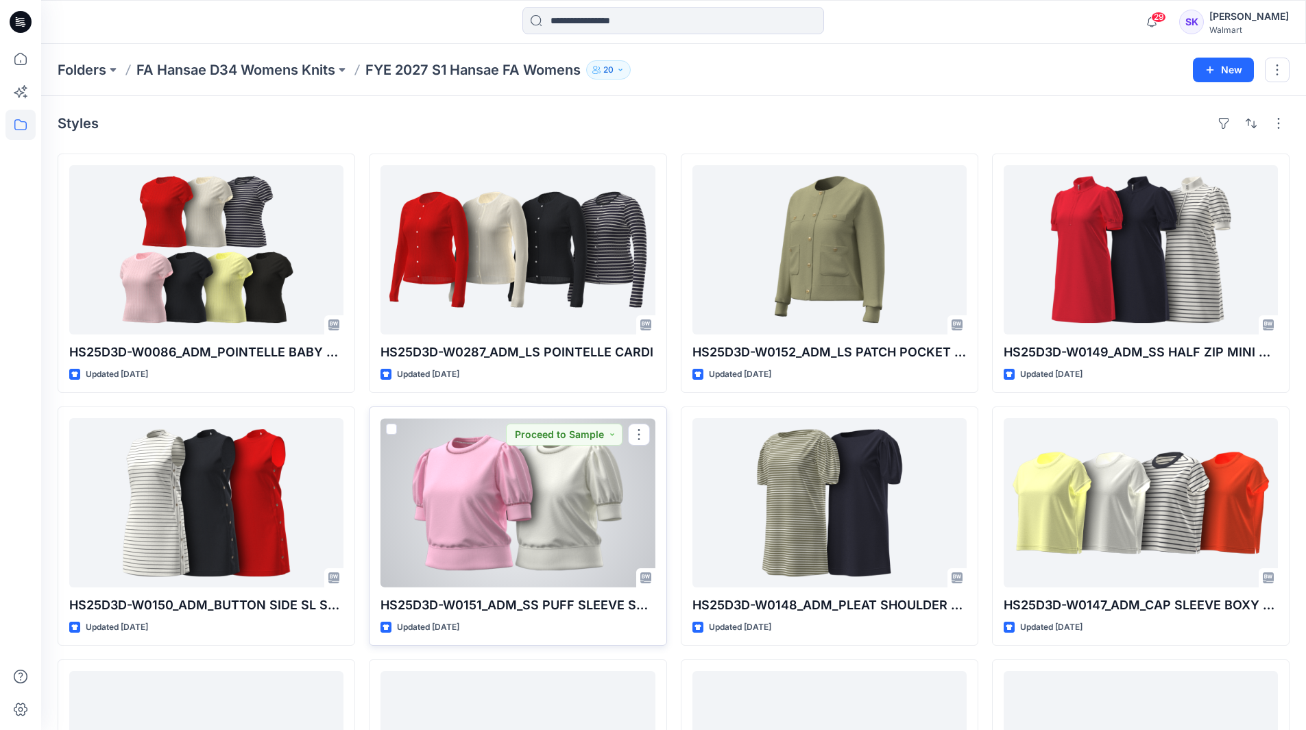
click at [544, 535] on div at bounding box center [517, 502] width 274 height 169
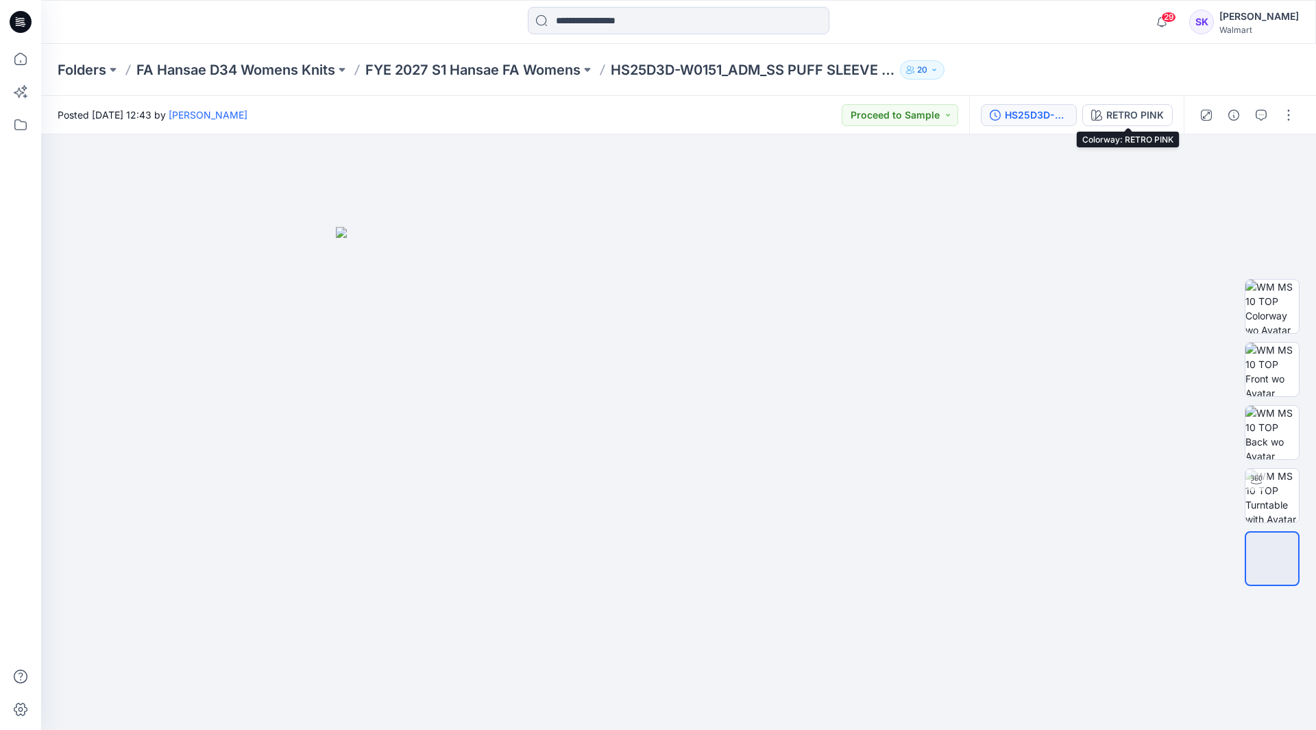
click at [1041, 110] on div "HS25D3D-W0151_ADM_SS PUFF SLEEVE SWEATSHIRT TOP Full colorways" at bounding box center [1036, 115] width 63 height 15
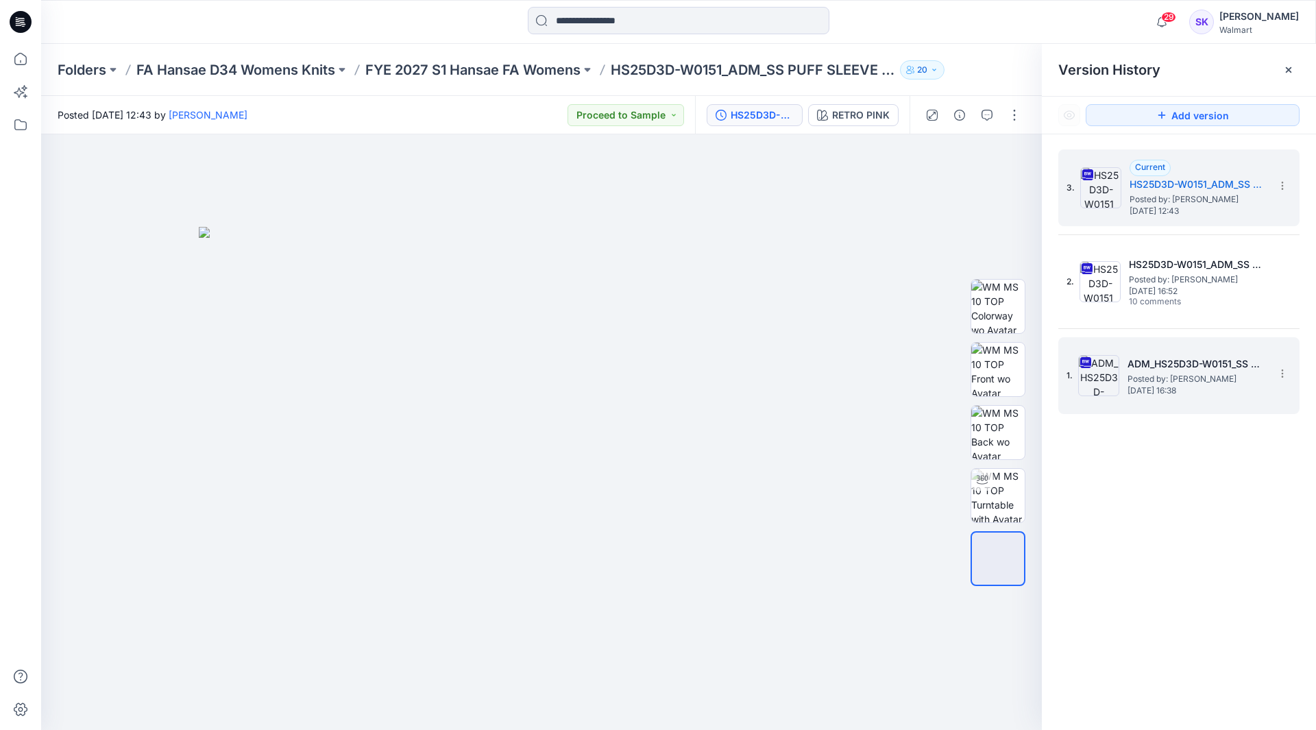
click at [1134, 376] on span "Posted by: Stephanie Kang" at bounding box center [1196, 379] width 137 height 14
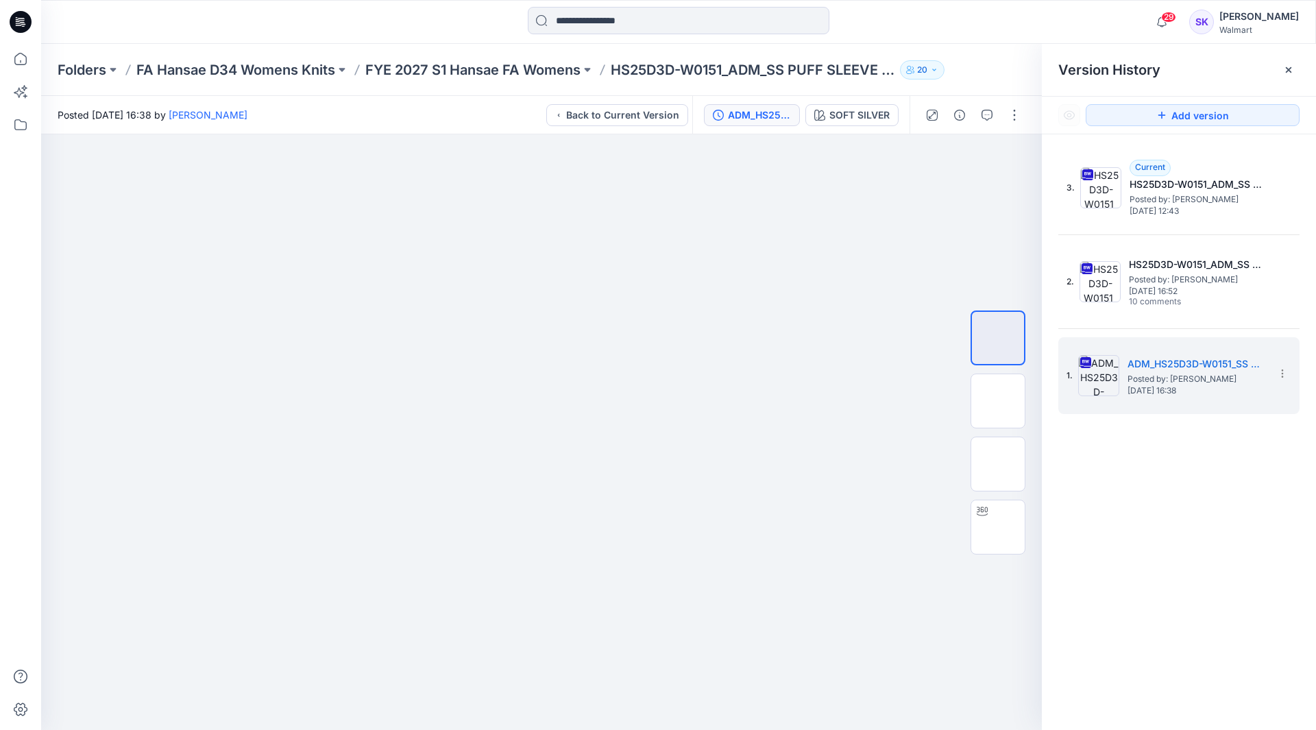
click at [19, 21] on icon at bounding box center [18, 21] width 4 height 1
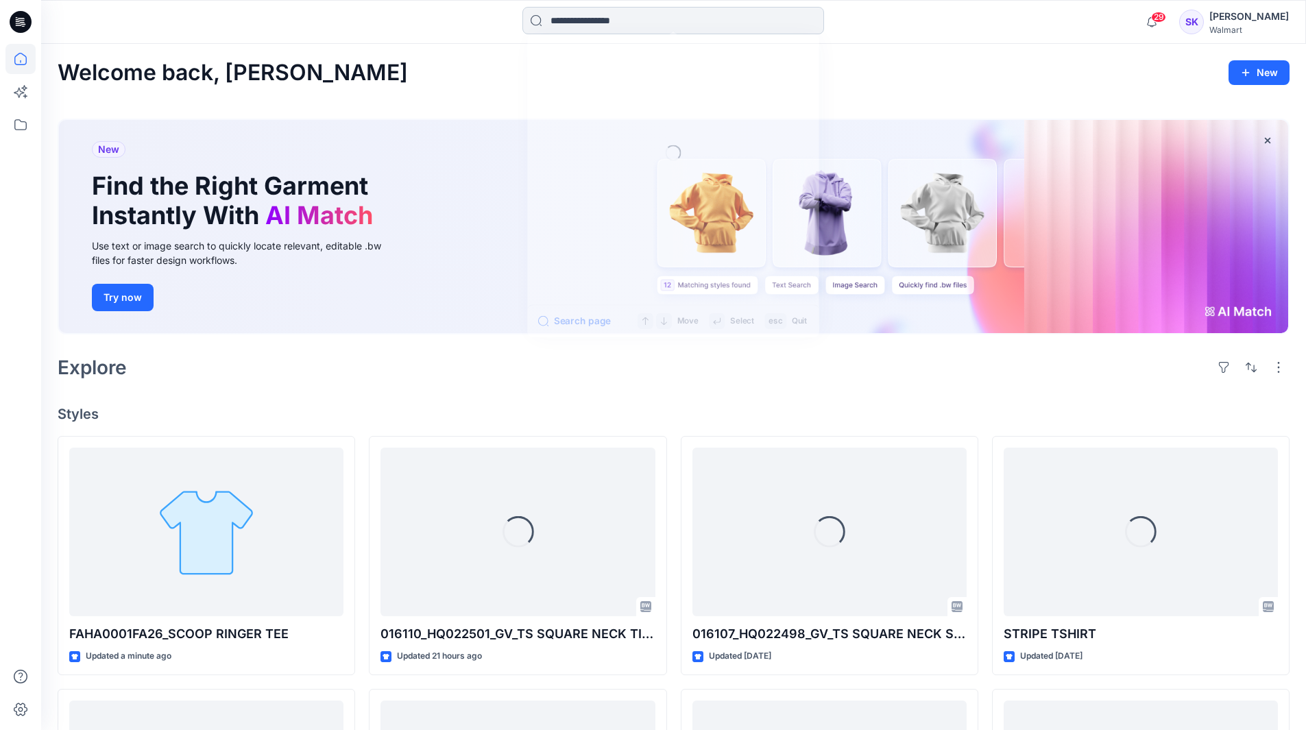
click at [764, 33] on input at bounding box center [673, 20] width 302 height 27
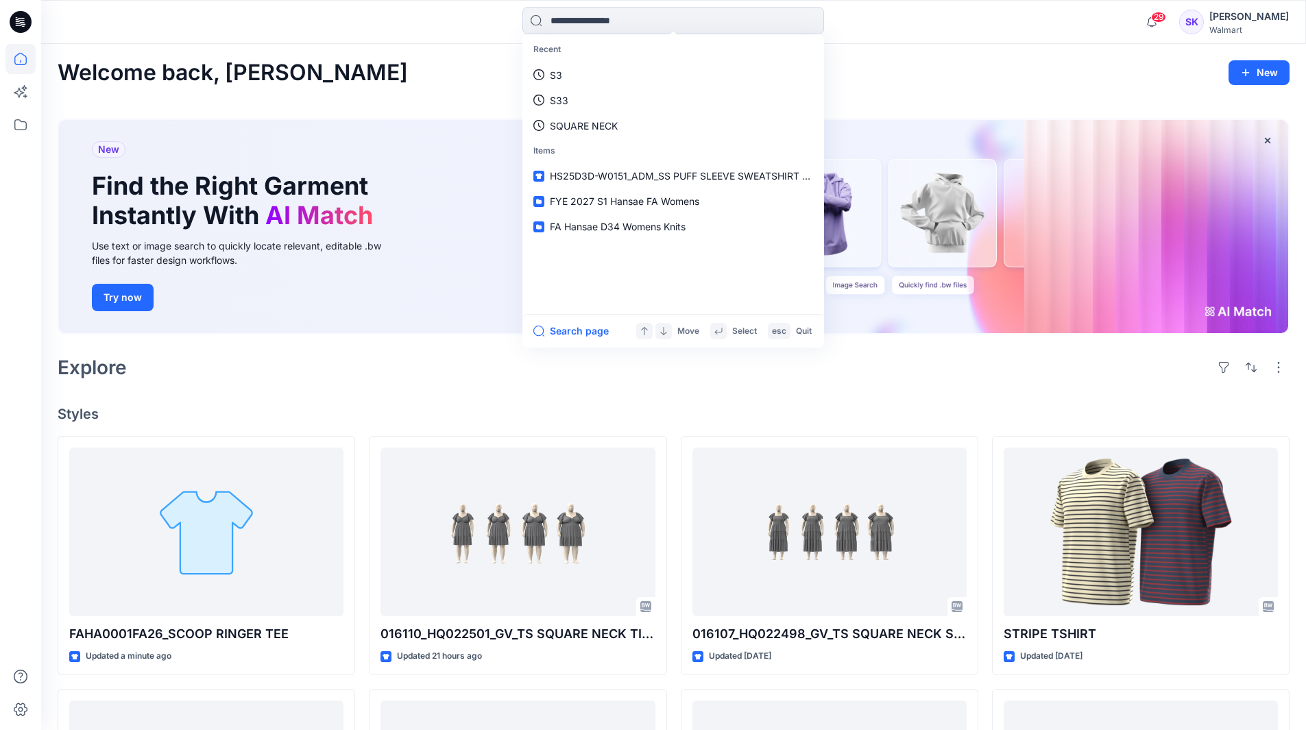
drag, startPoint x: 957, startPoint y: 58, endPoint x: 699, endPoint y: 132, distance: 268.2
click at [958, 56] on div "Welcome back, Stephanie New New Find the Right Garment Instantly With AI Match …" at bounding box center [673, 645] width 1265 height 1203
